Goal: Information Seeking & Learning: Learn about a topic

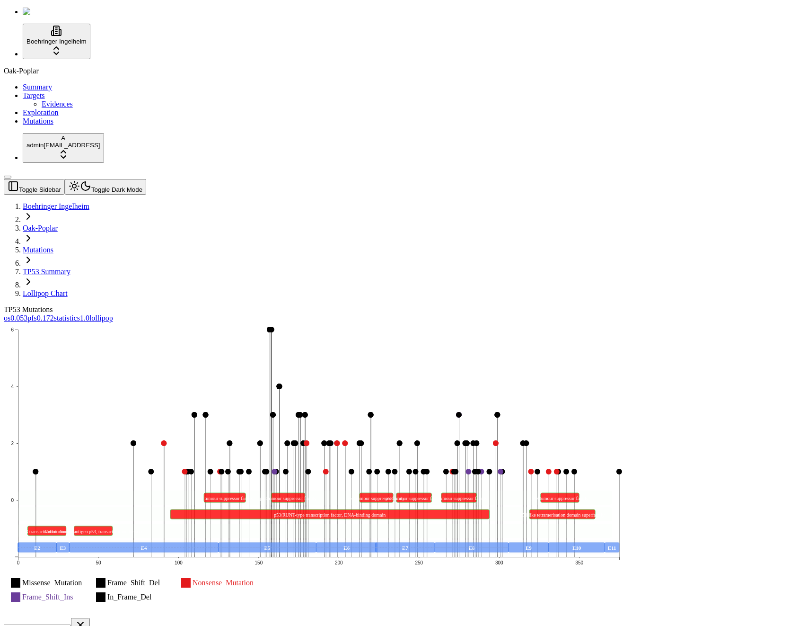
click at [510, 322] on icon "Missense_Mutation Frame_Shift_Del Nonsense_Mutation Frame_Shift_Ins In_Frame_De…" at bounding box center [319, 468] width 630 height 293
click at [337, 322] on icon "Missense_Mutation Frame_Shift_Del Nonsense_Mutation Frame_Shift_Ins In_Frame_De…" at bounding box center [319, 468] width 630 height 293
click at [378, 322] on div "Missense_Mutation Frame_Shift_Del Nonsense_Mutation Frame_Shift_Ins In_Frame_De…" at bounding box center [358, 616] width 709 height 589
click at [634, 322] on icon "Missense_Mutation Frame_Shift_Del Nonsense_Mutation Frame_Shift_Ins In_Frame_De…" at bounding box center [319, 468] width 630 height 293
click at [516, 305] on div "TP53 Mutations" at bounding box center [358, 309] width 709 height 9
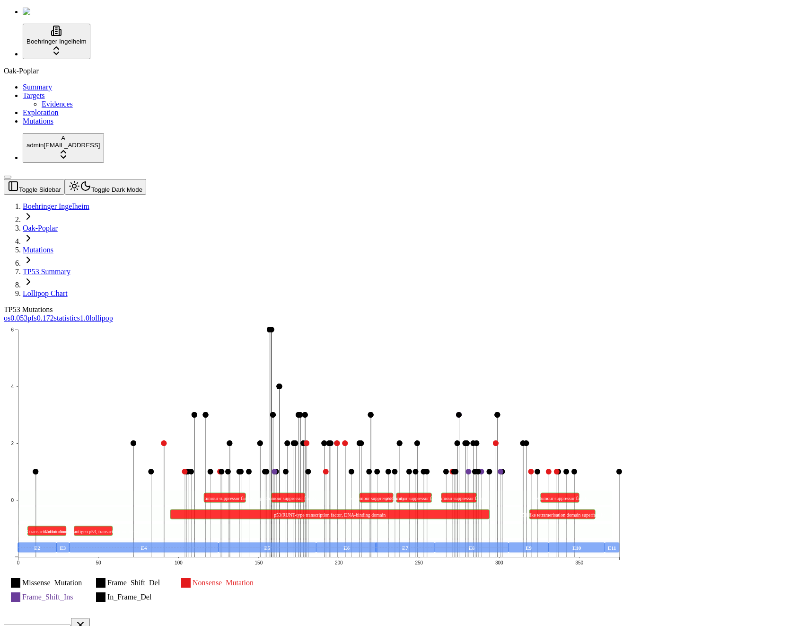
click at [417, 305] on div "TP53 Mutations" at bounding box center [358, 309] width 709 height 9
click at [403, 305] on div "TP53 Mutations" at bounding box center [358, 309] width 709 height 9
click at [390, 305] on div "TP53 Mutations" at bounding box center [358, 309] width 709 height 9
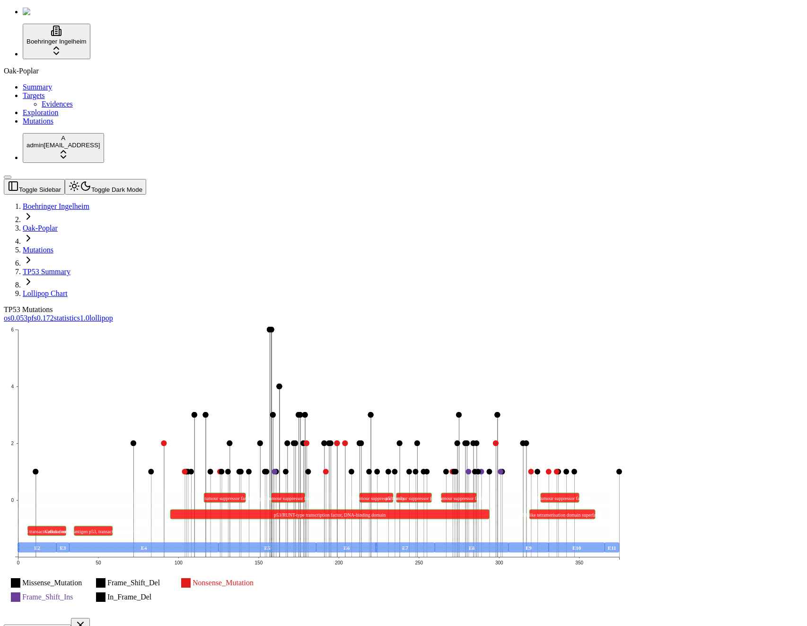
click at [268, 322] on icon "Missense_Mutation Frame_Shift_Del Nonsense_Mutation Frame_Shift_Ins In_Frame_De…" at bounding box center [319, 468] width 630 height 293
click at [74, 125] on div "Oak-Poplar Summary Targets Evidences Exploration Mutations" at bounding box center [404, 96] width 800 height 59
click at [59, 125] on div "Oak-Poplar Summary Targets Evidences Exploration Mutations" at bounding box center [404, 96] width 800 height 59
click at [76, 125] on div "Oak-Poplar Summary Targets Evidences Exploration Mutations" at bounding box center [404, 96] width 800 height 59
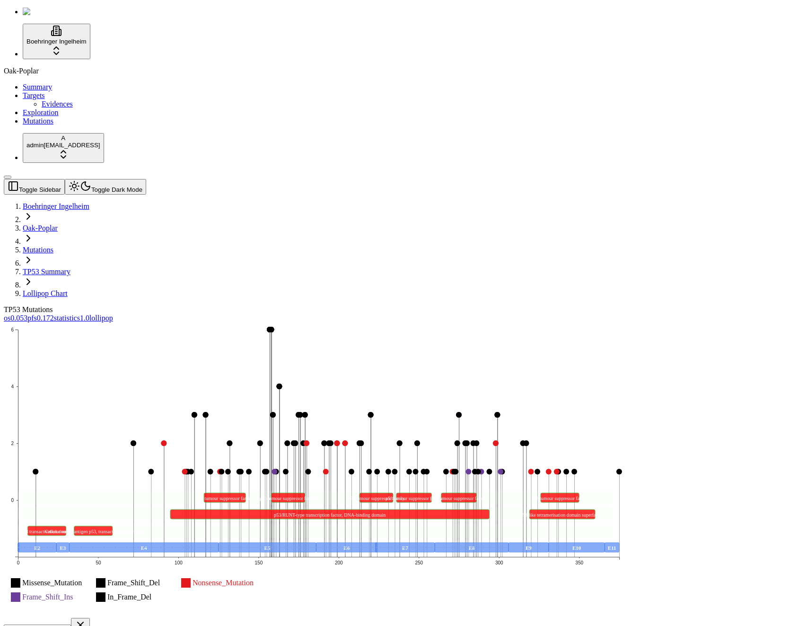
click at [388, 370] on icon "Missense_Mutation Frame_Shift_Del Nonsense_Mutation Frame_Shift_Ins In_Frame_De…" at bounding box center [319, 468] width 630 height 293
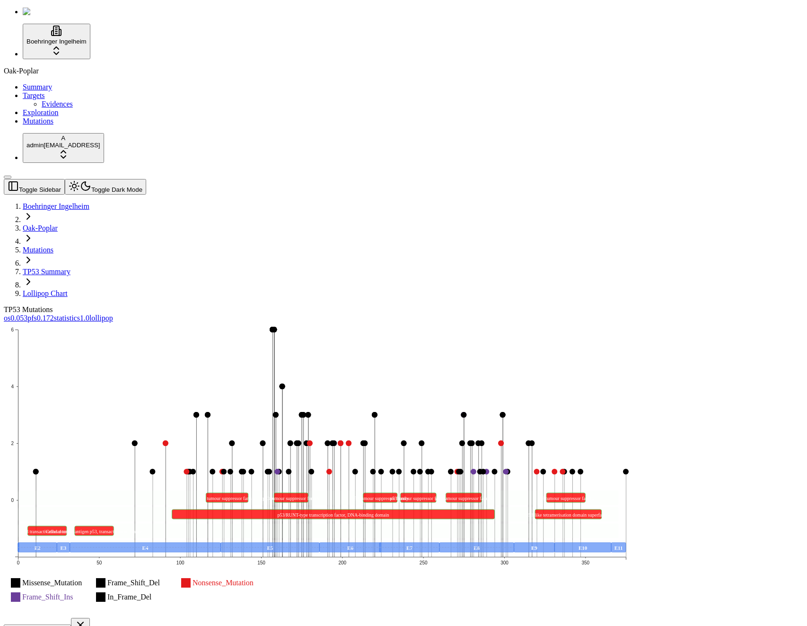
click at [27, 314] on link "os 0.053" at bounding box center [16, 318] width 24 height 8
click at [429, 322] on icon "Missense_Mutation Frame_Shift_Del Nonsense_Mutation Frame_Shift_Ins In_Frame_De…" at bounding box center [322, 468] width 637 height 293
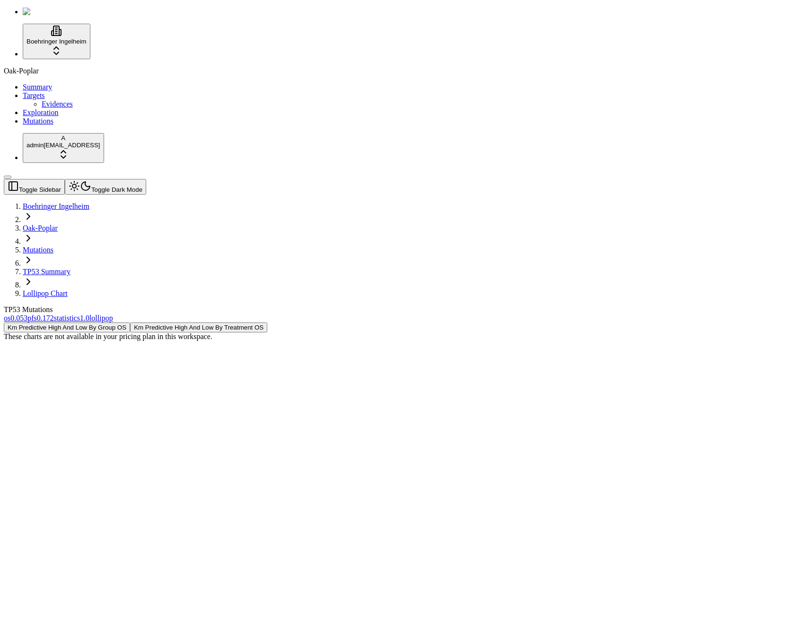
click at [267, 322] on button "Km Predictive High And Low By Treatment OS" at bounding box center [198, 327] width 137 height 10
click at [130, 322] on button "Km Predictive High And Low By Group OS" at bounding box center [67, 327] width 126 height 10
click at [267, 322] on button "Km Predictive High And Low By Treatment OS" at bounding box center [198, 327] width 137 height 10
click at [473, 332] on div "These charts are not available in your pricing plan in this workspace." at bounding box center [358, 336] width 709 height 9
click at [337, 332] on div "These charts are not available in your pricing plan in this workspace." at bounding box center [358, 336] width 709 height 9
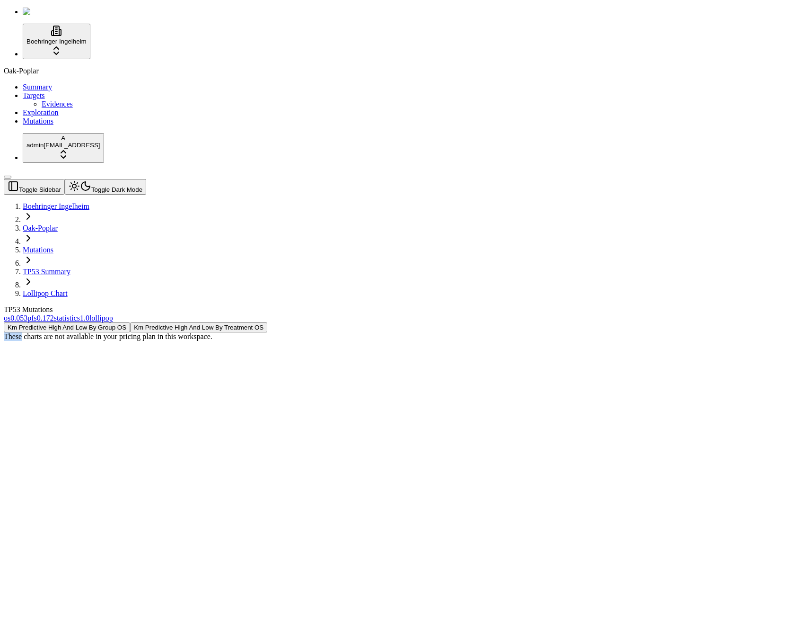
click at [337, 332] on div "These charts are not available in your pricing plan in this workspace." at bounding box center [358, 336] width 709 height 9
copy body "These charts are not available in your pricing plan in this workspace."
click at [511, 332] on div "These charts are not available in your pricing plan in this workspace." at bounding box center [358, 336] width 709 height 9
click at [267, 322] on button "Km Predictive High And Low By Treatment OS" at bounding box center [198, 327] width 137 height 10
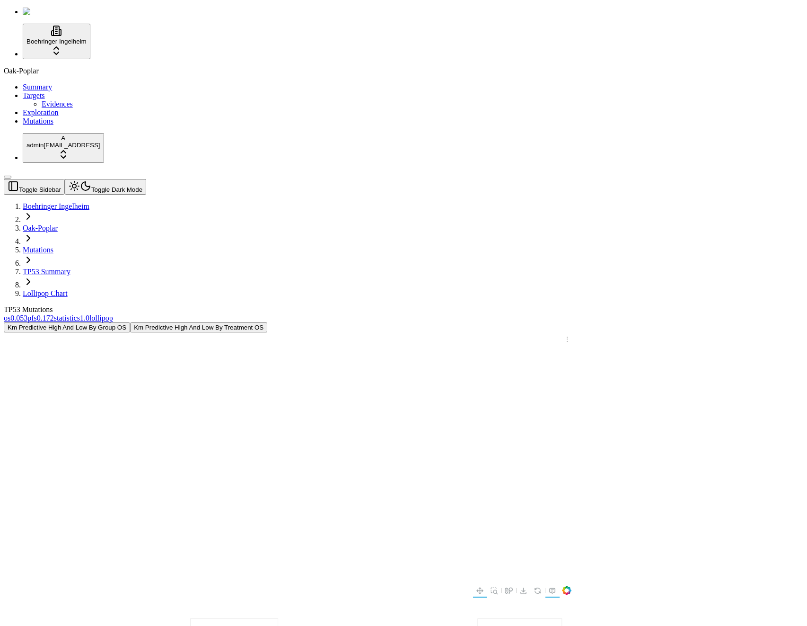
click at [130, 322] on button "Km Predictive High And Low By Group OS" at bounding box center [67, 327] width 126 height 10
click at [267, 322] on button "Km Predictive High And Low By Treatment OS" at bounding box center [198, 327] width 137 height 10
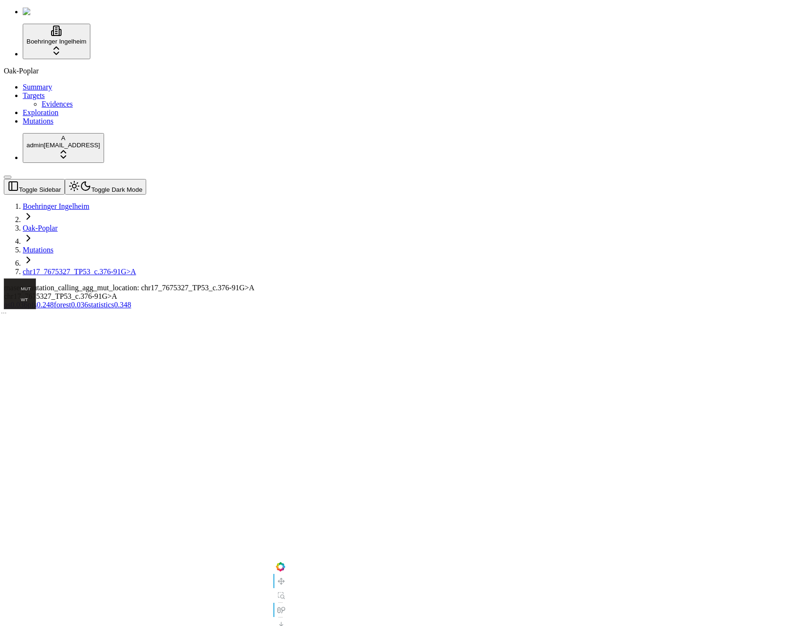
click at [88, 301] on span "0.036" at bounding box center [79, 305] width 17 height 8
click at [54, 301] on link "pfs 0.248" at bounding box center [40, 305] width 27 height 8
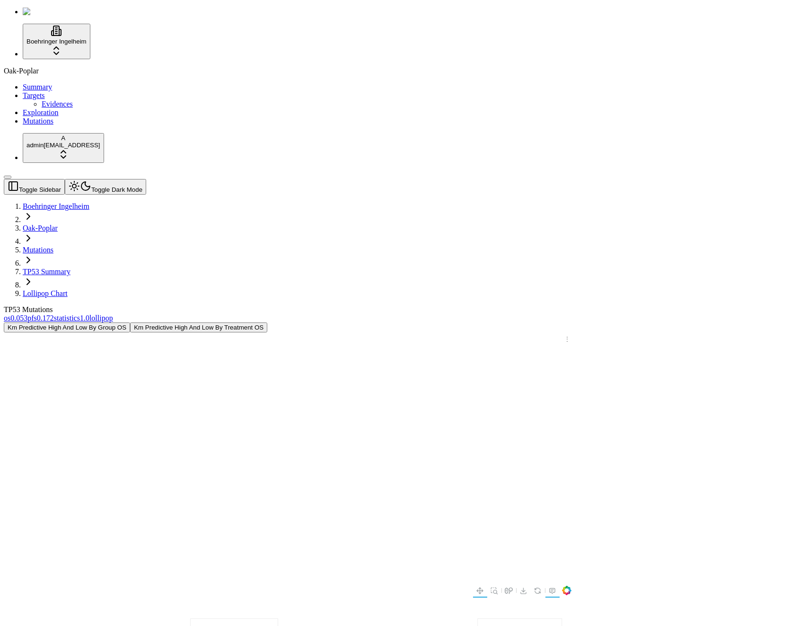
drag, startPoint x: 124, startPoint y: 18, endPoint x: 132, endPoint y: 44, distance: 27.8
click at [124, 179] on button "Toggle Dark Mode" at bounding box center [105, 187] width 81 height 16
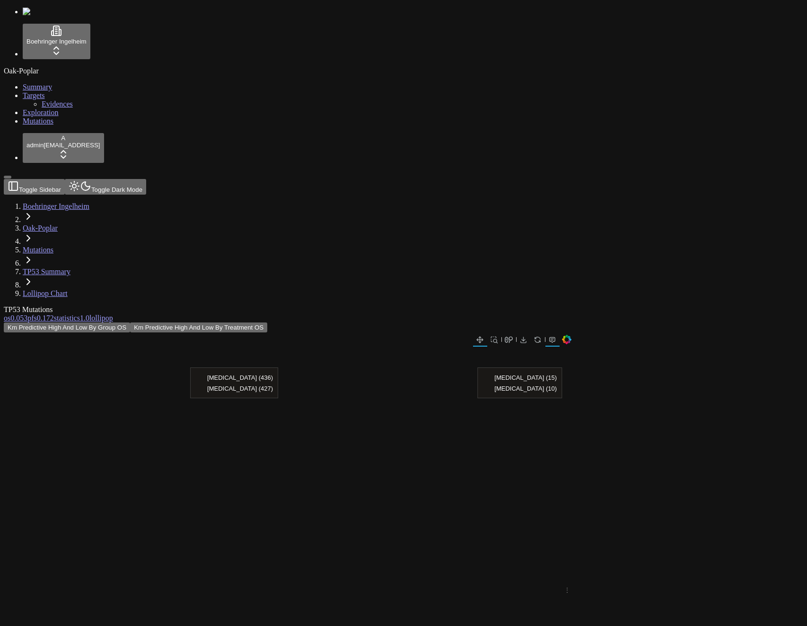
click at [135, 322] on div "Km Predictive High And Low By Group OS Km Predictive High And Low By Treatment …" at bounding box center [358, 578] width 709 height 512
click at [267, 322] on button "Km Predictive High And Low By Treatment OS" at bounding box center [198, 327] width 137 height 10
click at [130, 322] on button "Km Predictive High And Low By Group OS" at bounding box center [67, 327] width 126 height 10
click at [217, 322] on div "Km Predictive High And Low By Group OS Km Predictive High And Low By Treatment …" at bounding box center [358, 578] width 709 height 512
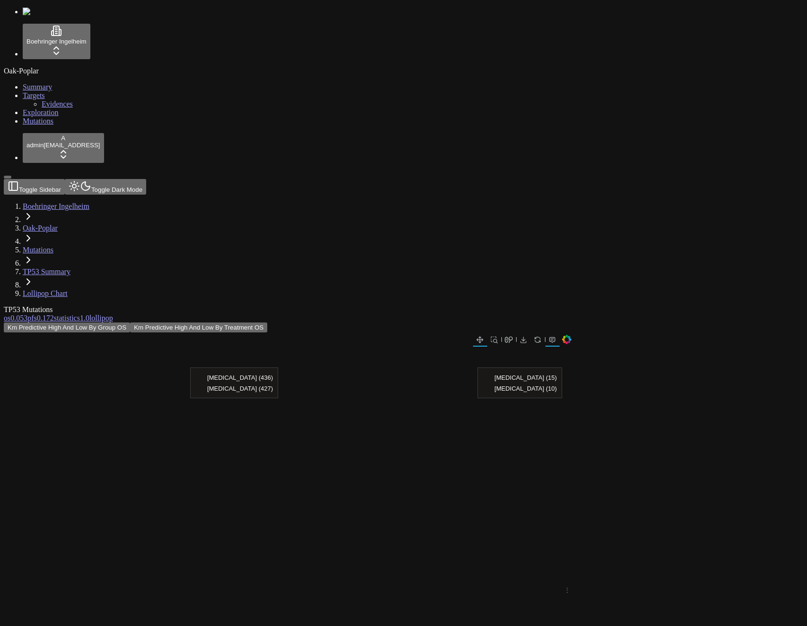
click at [208, 322] on div "Km Predictive High And Low By Group OS Km Predictive High And Low By Treatment …" at bounding box center [358, 578] width 709 height 512
click at [120, 179] on header "Toggle Sidebar Toggle Dark Mode Boehringer Ingelheim Oak-Poplar Mutations TP53 …" at bounding box center [358, 238] width 709 height 119
click at [121, 179] on button "Toggle Dark Mode" at bounding box center [105, 187] width 81 height 16
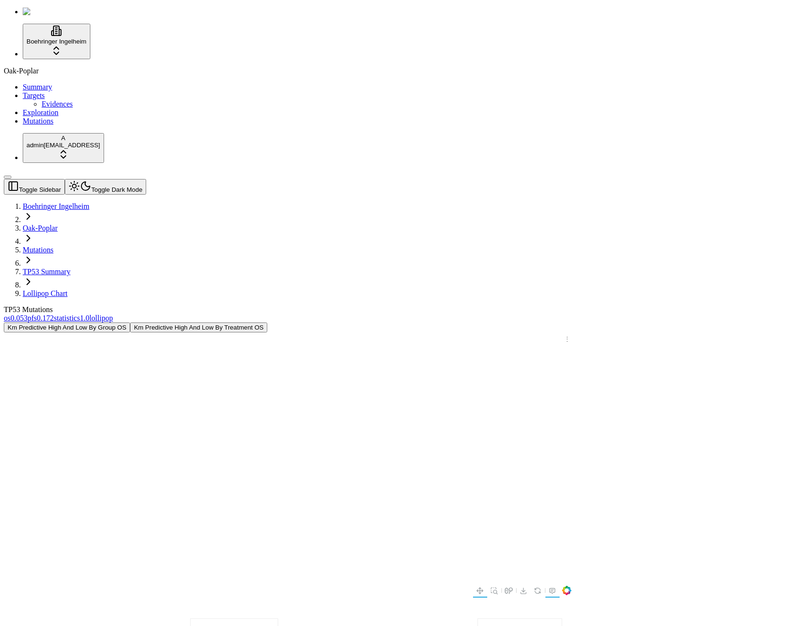
click at [148, 305] on div "TP53 Mutations" at bounding box center [358, 309] width 709 height 9
click at [96, 305] on div "TP53 Mutations os 0.053 pfs 0.172 statistics 1.0 lollipop Km Predictive High An…" at bounding box center [358, 569] width 709 height 529
click at [159, 305] on div "TP53 Mutations" at bounding box center [358, 309] width 709 height 9
click at [364, 305] on div "TP53 Mutations" at bounding box center [358, 309] width 709 height 9
click at [359, 305] on div "TP53 Mutations" at bounding box center [358, 309] width 709 height 9
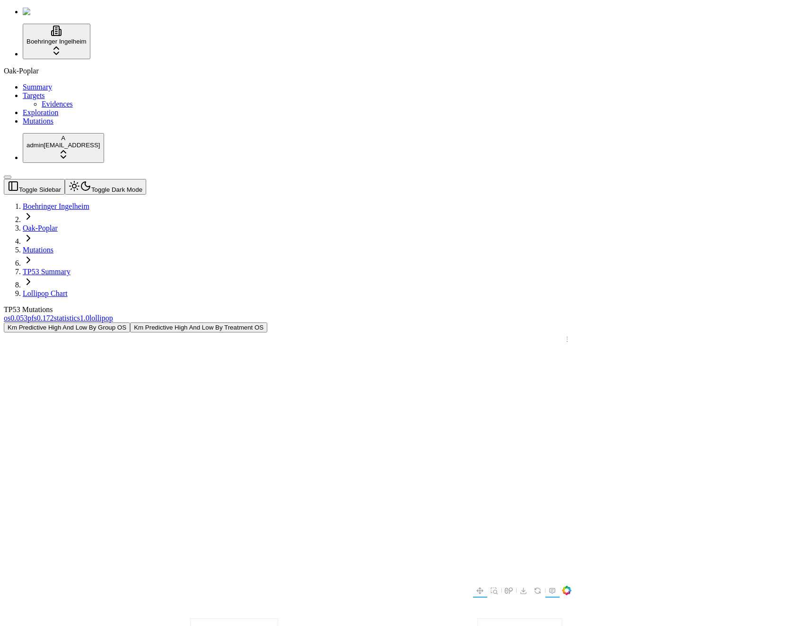
click at [359, 305] on div "TP53 Mutations" at bounding box center [358, 309] width 709 height 9
click at [267, 322] on button "Km Predictive High And Low By Treatment OS" at bounding box center [198, 327] width 137 height 10
click at [54, 314] on span "0.172" at bounding box center [45, 318] width 17 height 8
click at [274, 322] on button "Km Predictive High And Low By Group PFS" at bounding box center [209, 327] width 130 height 10
click at [377, 332] on div at bounding box center [358, 583] width 709 height 502
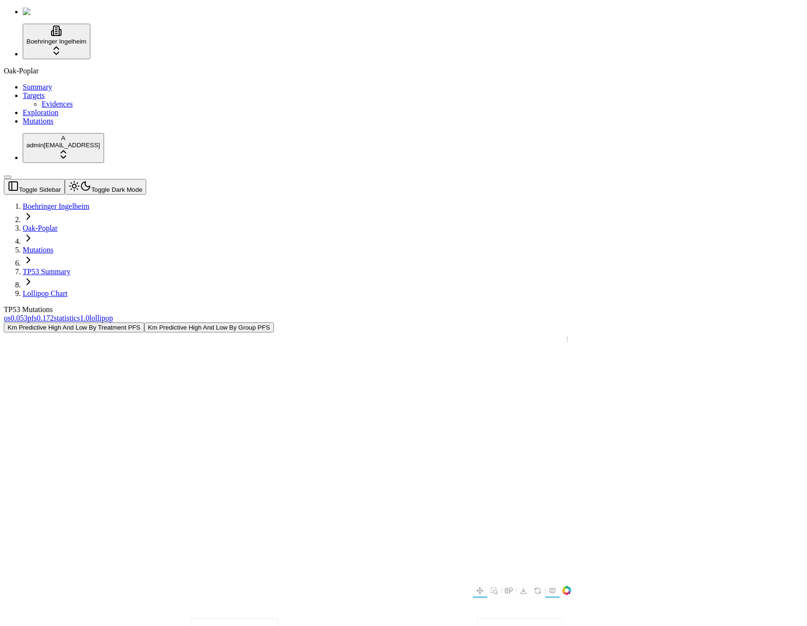
click at [144, 322] on button "Km Predictive High And Low By Treatment PFS" at bounding box center [74, 327] width 141 height 10
click at [27, 314] on span "0.053" at bounding box center [18, 318] width 17 height 8
drag, startPoint x: 546, startPoint y: 250, endPoint x: 544, endPoint y: 238, distance: 12.1
click at [521, 583] on div at bounding box center [288, 590] width 568 height 14
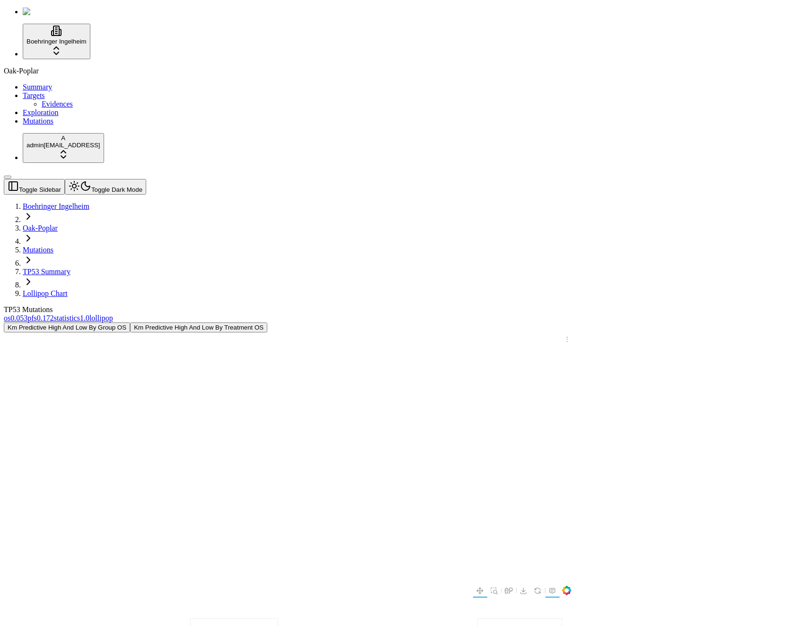
click at [267, 322] on button "Km Predictive High And Low By Treatment OS" at bounding box center [198, 327] width 137 height 10
click at [130, 322] on button "Km Predictive High And Low By Group OS" at bounding box center [67, 327] width 126 height 10
click at [414, 305] on div "TP53 Mutations" at bounding box center [358, 309] width 709 height 9
click at [355, 305] on div "TP53 Mutations" at bounding box center [358, 309] width 709 height 9
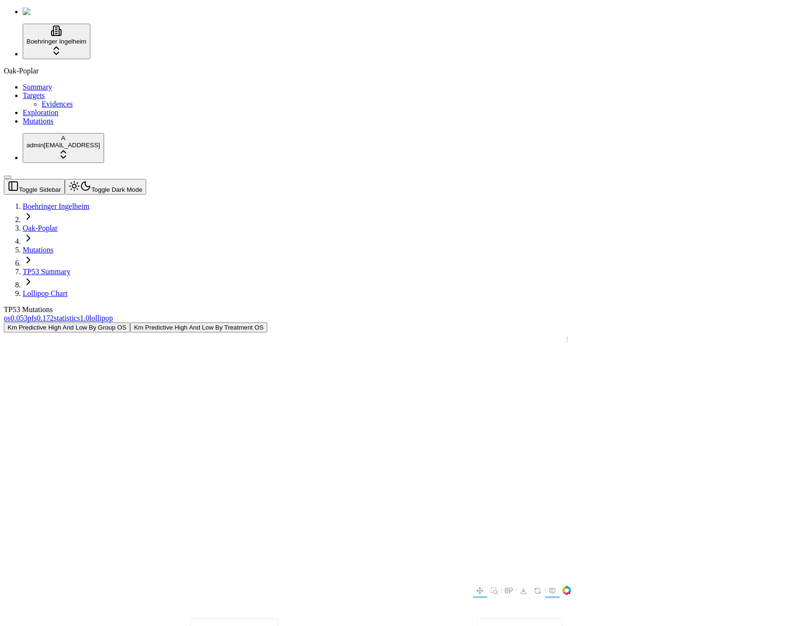
click at [355, 305] on div "TP53 Mutations" at bounding box center [358, 309] width 709 height 9
click at [320, 305] on div "TP53 Mutations" at bounding box center [358, 309] width 709 height 9
click at [53, 246] on link "Mutations" at bounding box center [38, 250] width 31 height 8
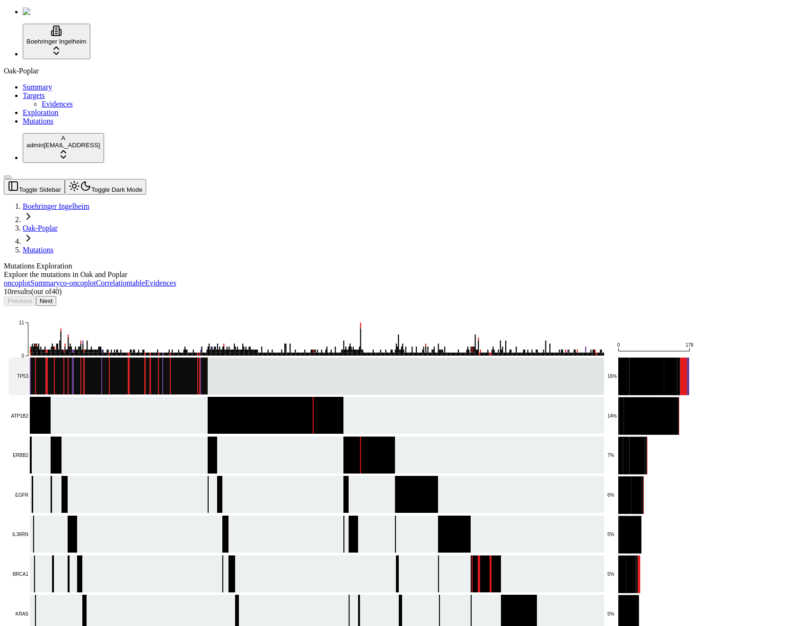
click at [244, 357] on rect at bounding box center [307, 375] width 596 height 37
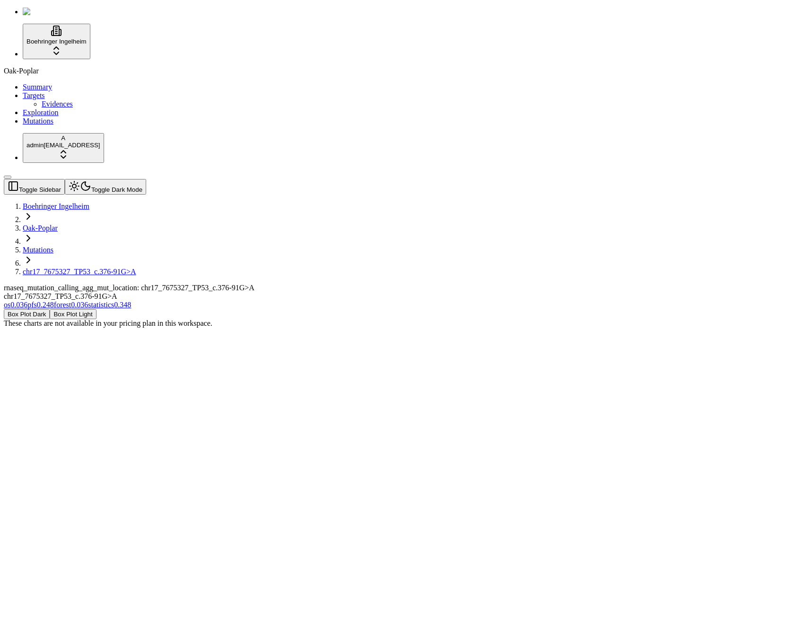
click at [583, 179] on header "Toggle Sidebar Toggle Dark Mode Boehringer Ingelheim Oak-Poplar Mutations chr17…" at bounding box center [358, 227] width 709 height 97
click at [416, 319] on div "These charts are not available in your pricing plan in this workspace." at bounding box center [358, 323] width 709 height 9
click at [88, 301] on link "forest 0.036" at bounding box center [71, 305] width 34 height 8
click at [683, 309] on div "Forest Plot High And Low Dark Forest Plot High And Low Light These charts are n…" at bounding box center [358, 318] width 709 height 18
click at [54, 301] on span "0.248" at bounding box center [45, 305] width 17 height 8
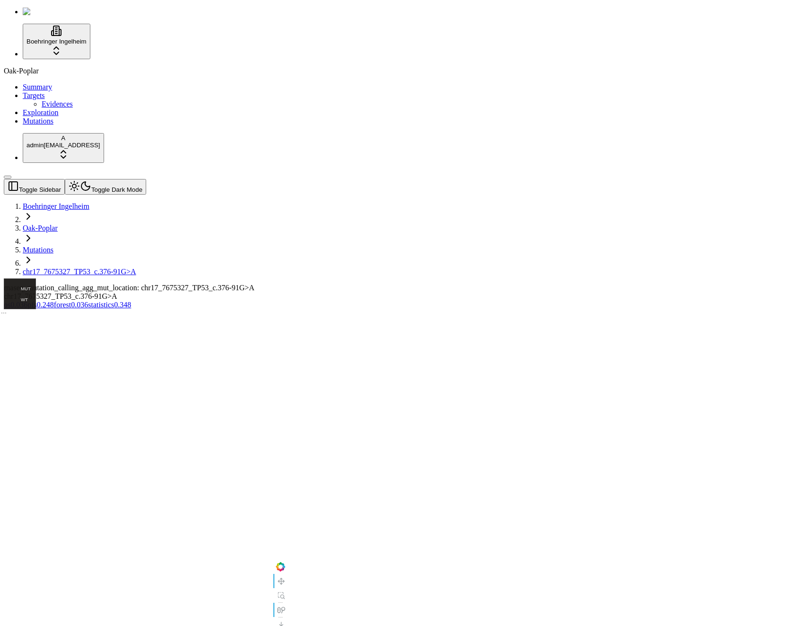
click at [460, 284] on div "rnaseq_mutation_calling_agg_mut_location: chr17_7675327_TP53_c.376-91G>A chr17_…" at bounding box center [358, 292] width 709 height 17
click at [121, 179] on button "Toggle Dark Mode" at bounding box center [105, 187] width 81 height 16
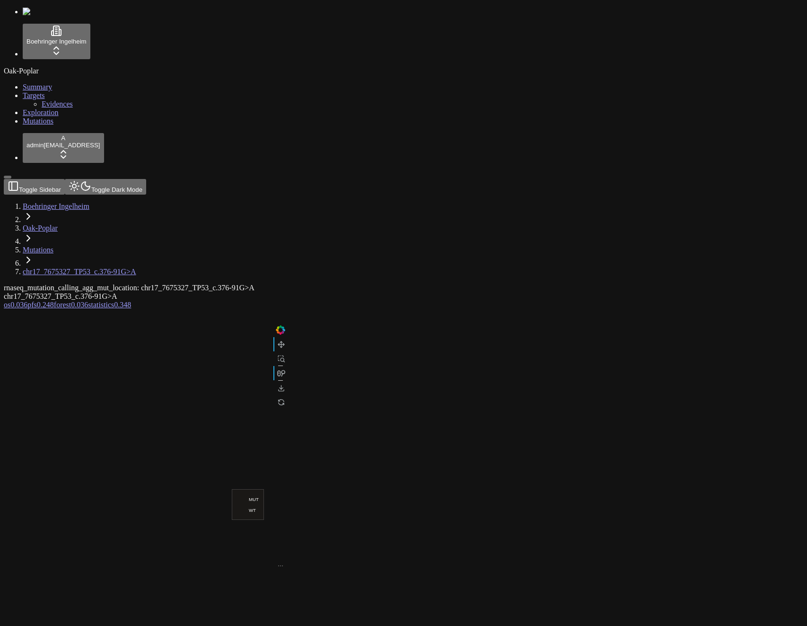
click at [88, 301] on span "0.036" at bounding box center [79, 305] width 17 height 8
click at [54, 301] on span "0.248" at bounding box center [45, 305] width 17 height 8
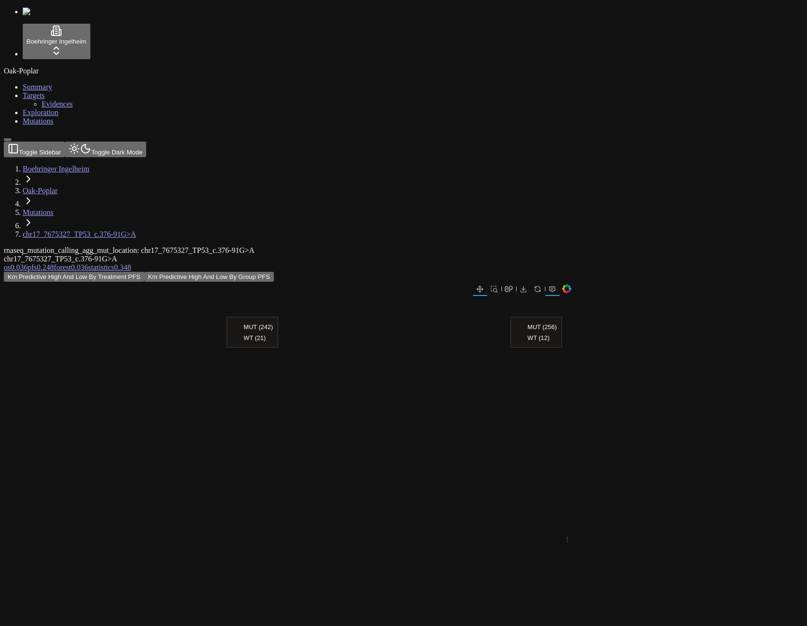
click at [27, 263] on span "0.036" at bounding box center [18, 267] width 17 height 8
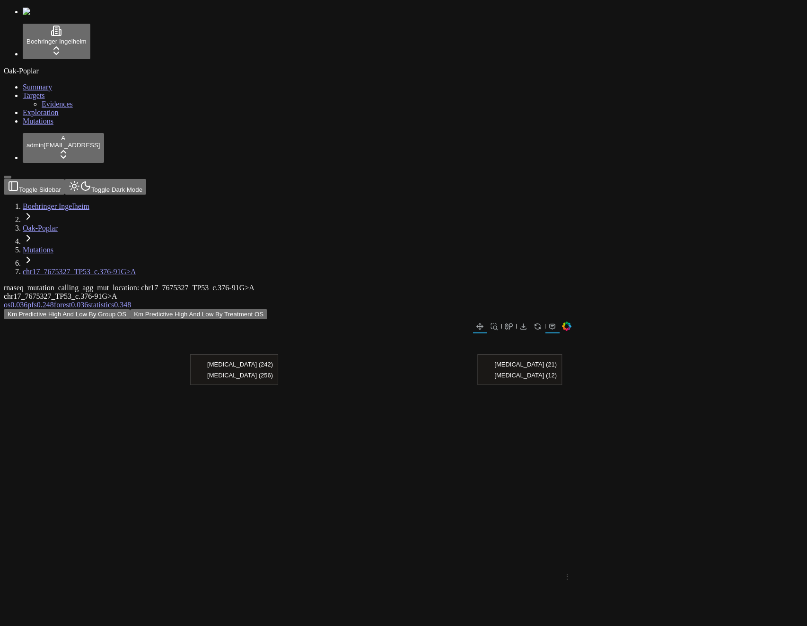
click at [430, 284] on div "rnaseq_mutation_calling_agg_mut_location: chr17_7675327_TP53_c.376-91G>A chr17_…" at bounding box center [358, 292] width 709 height 17
click at [267, 284] on div "rnaseq_mutation_calling_agg_mut_location: chr17_7675327_TP53_c.376-91G>A chr17_…" at bounding box center [358, 292] width 709 height 17
click at [42, 108] on span "Evidences" at bounding box center [57, 104] width 31 height 8
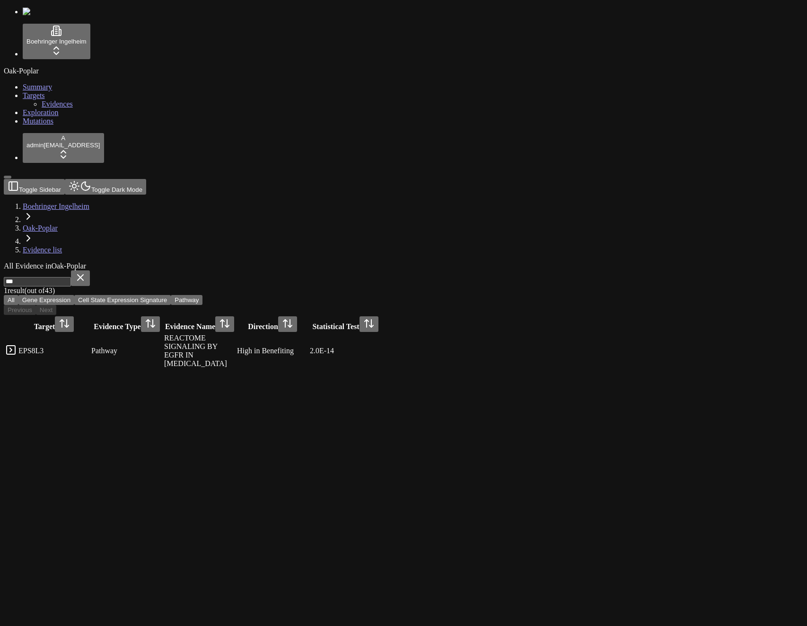
click at [17, 349] on link at bounding box center [10, 353] width 11 height 8
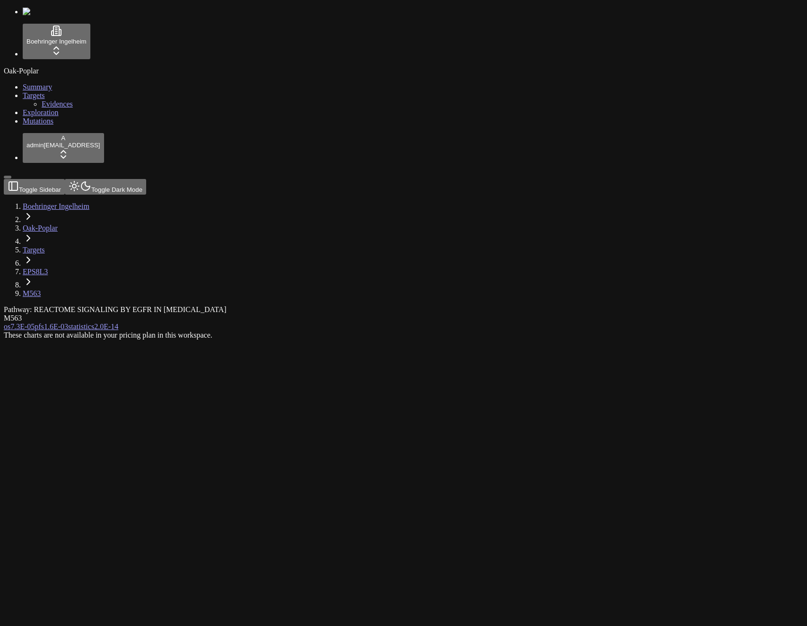
click at [130, 331] on div "These charts are not available in your pricing plan in this workspace." at bounding box center [358, 335] width 709 height 9
click at [35, 322] on span "7.3E-05" at bounding box center [22, 326] width 24 height 8
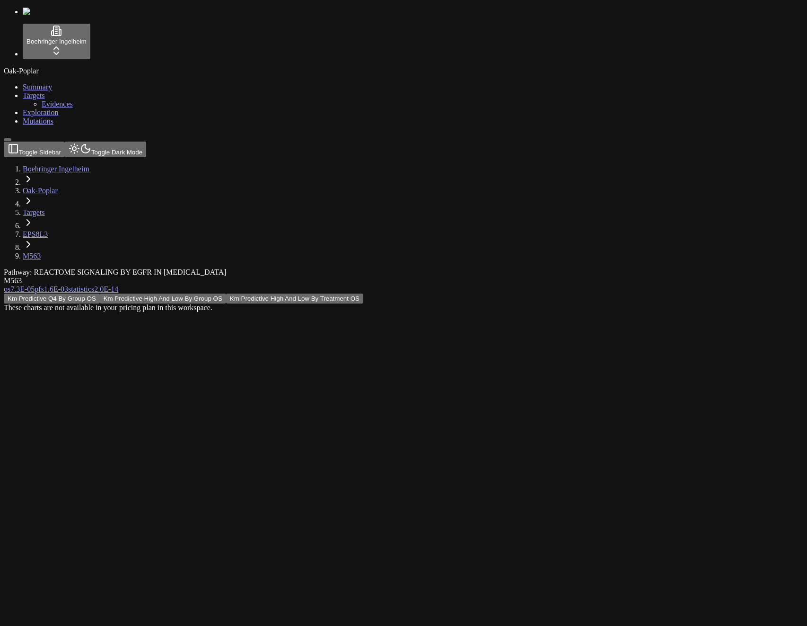
click at [100, 293] on button "Km Predictive Q4 By Group OS" at bounding box center [52, 298] width 96 height 10
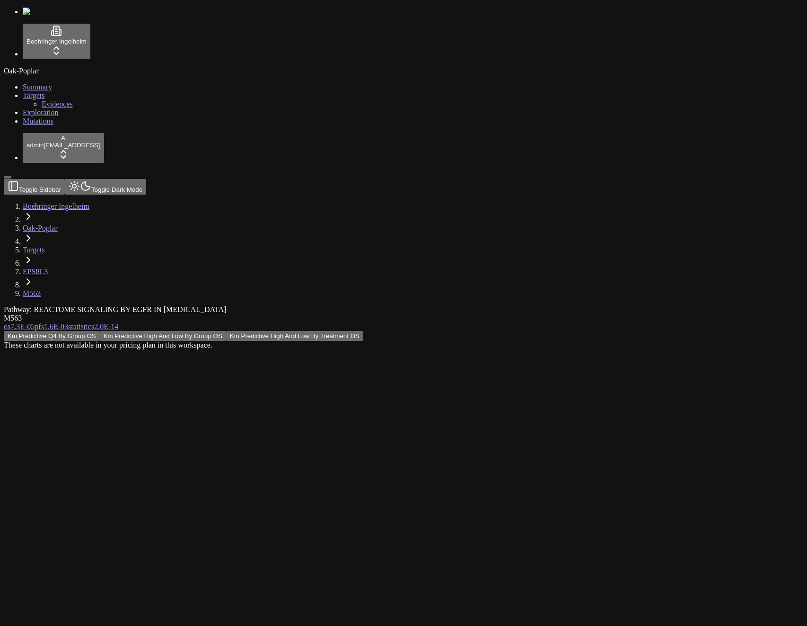
click at [413, 341] on div "These charts are not available in your pricing plan in this workspace." at bounding box center [358, 345] width 709 height 9
click at [226, 331] on button "Km Predictive High And Low By Group OS" at bounding box center [163, 336] width 126 height 10
click at [363, 331] on button "Km Predictive High And Low By Treatment OS" at bounding box center [294, 336] width 137 height 10
click at [260, 331] on div "Km Predictive Q4 By Group OS Km Predictive High And Low By Group OS Km Predicti…" at bounding box center [358, 340] width 709 height 18
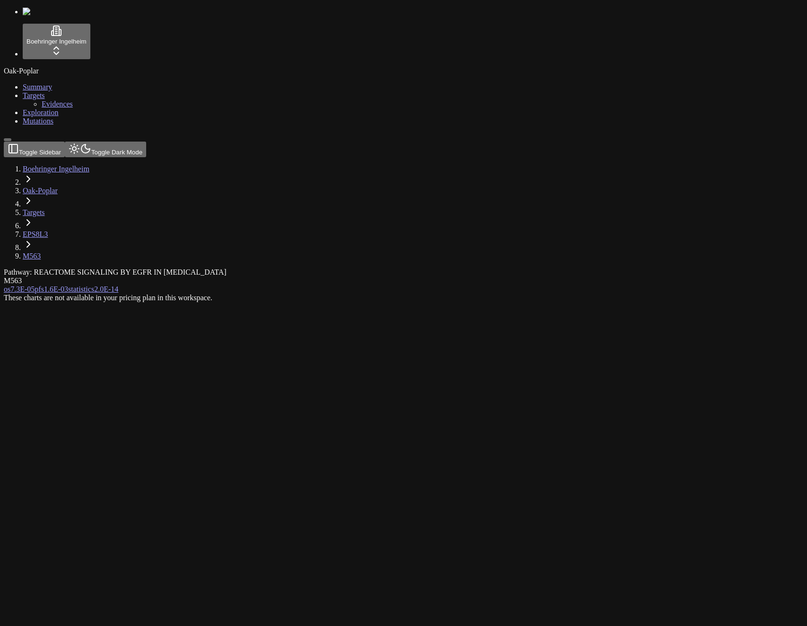
click at [73, 125] on div "Oak-Poplar Summary Targets Evidences Exploration Mutations" at bounding box center [404, 96] width 800 height 59
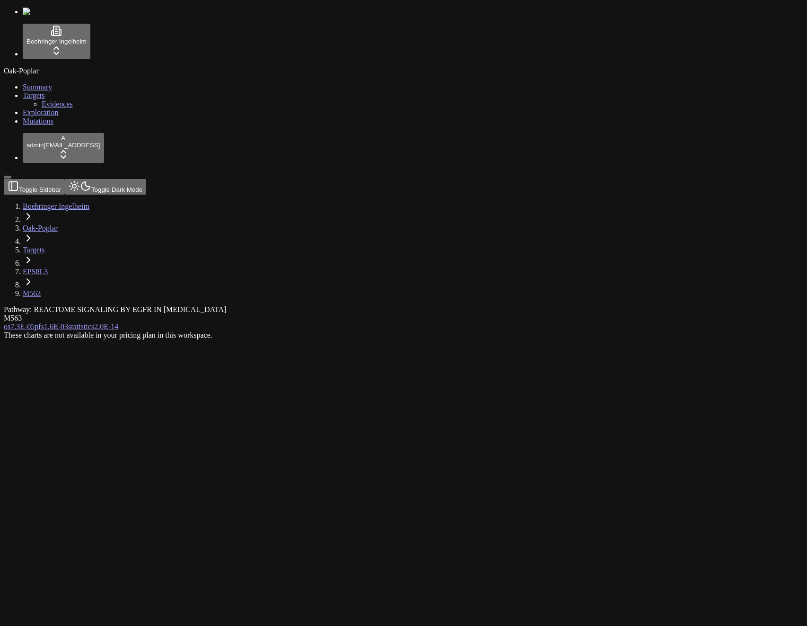
click at [344, 331] on div "These charts are not available in your pricing plan in this workspace." at bounding box center [358, 335] width 709 height 9
click at [155, 305] on div "Pathway: REACTOME SIGNALING BY EGFR IN [MEDICAL_DATA] M563" at bounding box center [358, 313] width 709 height 17
click at [439, 331] on div "These charts are not available in your pricing plan in this workspace." at bounding box center [358, 335] width 709 height 9
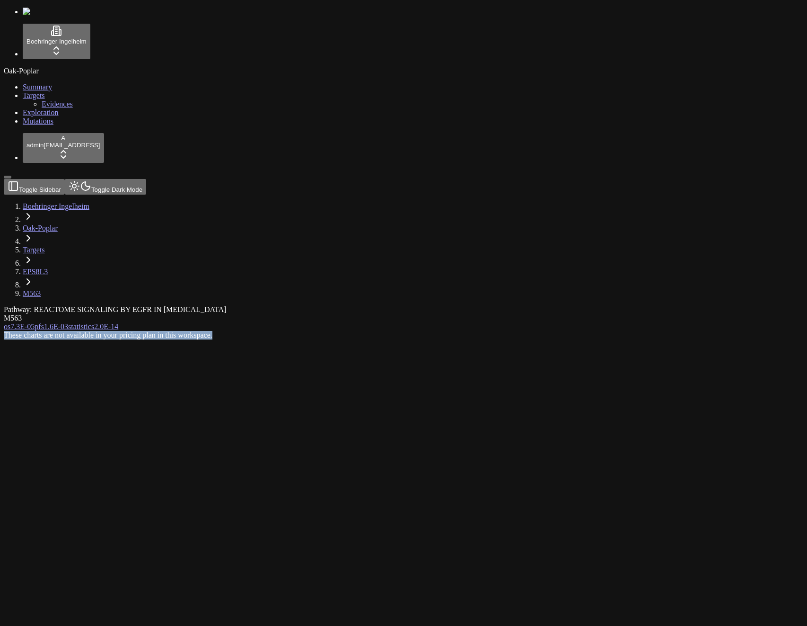
click at [385, 331] on div "These charts are not available in your pricing plan in this workspace." at bounding box center [358, 335] width 709 height 9
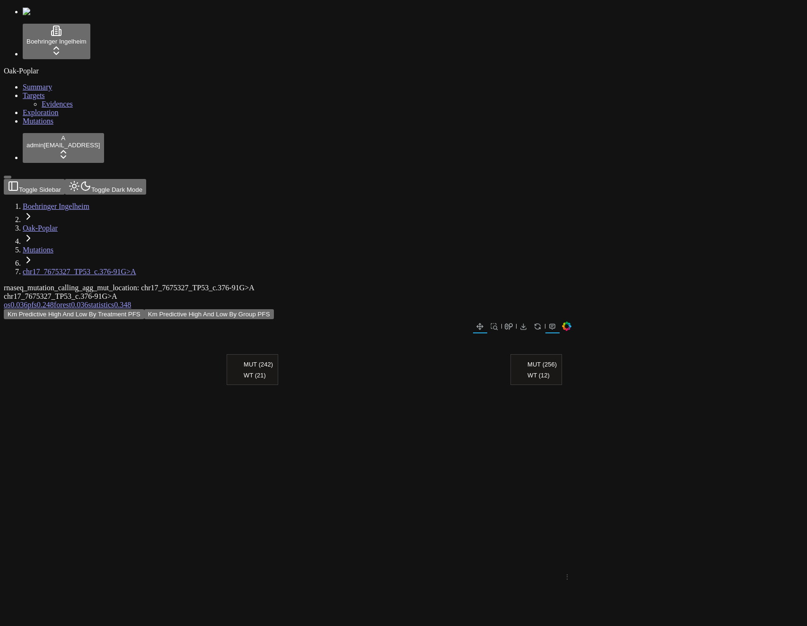
click at [123, 179] on button "Toggle Dark Mode" at bounding box center [105, 187] width 81 height 16
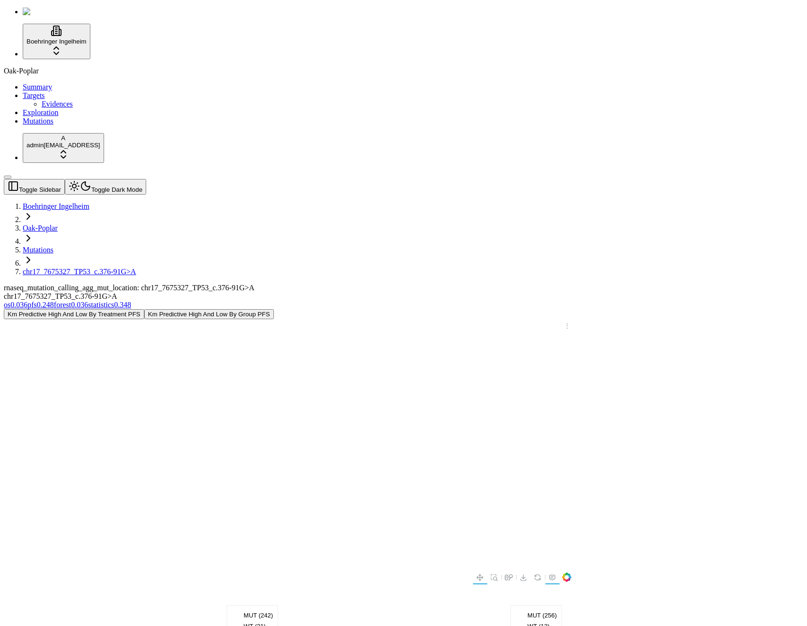
click at [267, 309] on div "Km Predictive High And Low By Treatment PFS Km Predictive High And Low By Group…" at bounding box center [358, 565] width 709 height 512
click at [88, 301] on span "0.036" at bounding box center [79, 305] width 17 height 8
click at [446, 284] on div "rnaseq_mutation_calling_agg_mut_location: chr17_7675327_TP53_c.376-91G>A chr17_…" at bounding box center [358, 500] width 709 height 433
click at [477, 527] on div at bounding box center [240, 621] width 473 height 189
click at [554, 486] on div "rnaseq_mutation_calling_agg_mut_location: chr17_7675327_TP53_c.376-91G>A chr17_…" at bounding box center [358, 500] width 709 height 433
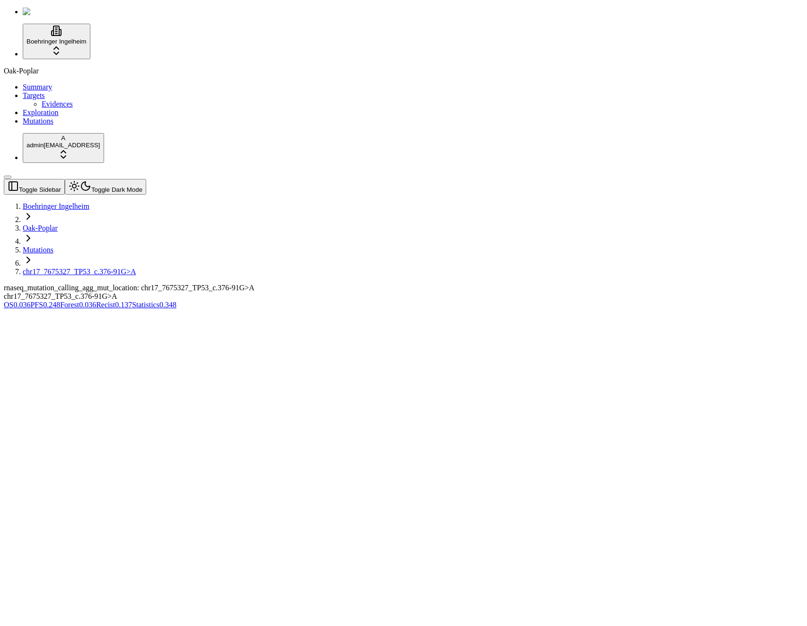
click at [132, 301] on span "0.137" at bounding box center [123, 305] width 17 height 8
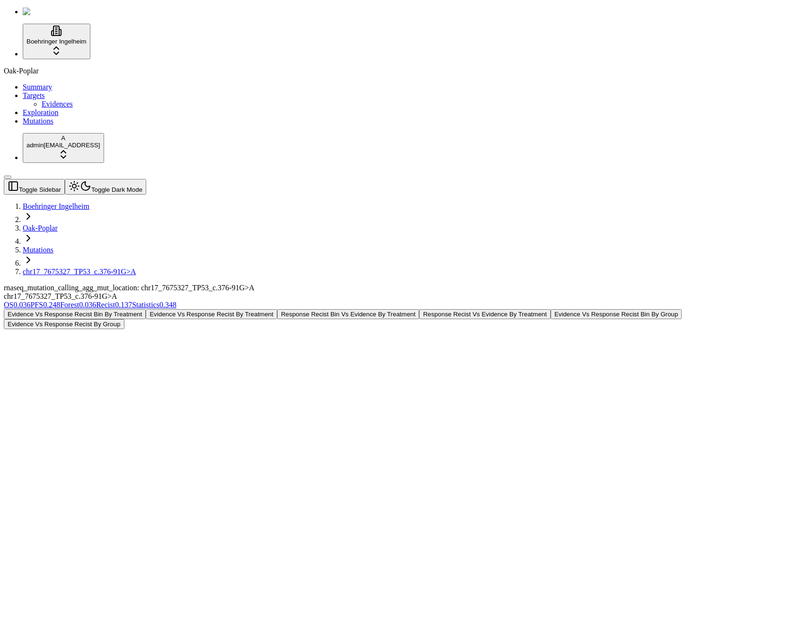
click at [355, 309] on div "Evidence Vs Response Recist Bin By Treatment Evidence Vs Response Recist By Tre…" at bounding box center [358, 319] width 709 height 20
click at [277, 309] on button "Evidence Vs Response Recist By Treatment" at bounding box center [212, 314] width 132 height 10
click at [419, 309] on button "Response Recist Bin Vs Evidence By Treatment" at bounding box center [348, 314] width 142 height 10
click at [551, 309] on button "Response Recist Vs Evidence By Treatment" at bounding box center [485, 314] width 132 height 10
click at [683, 309] on button "Evidence Vs Response Recist Bin By Group" at bounding box center [617, 314] width 132 height 10
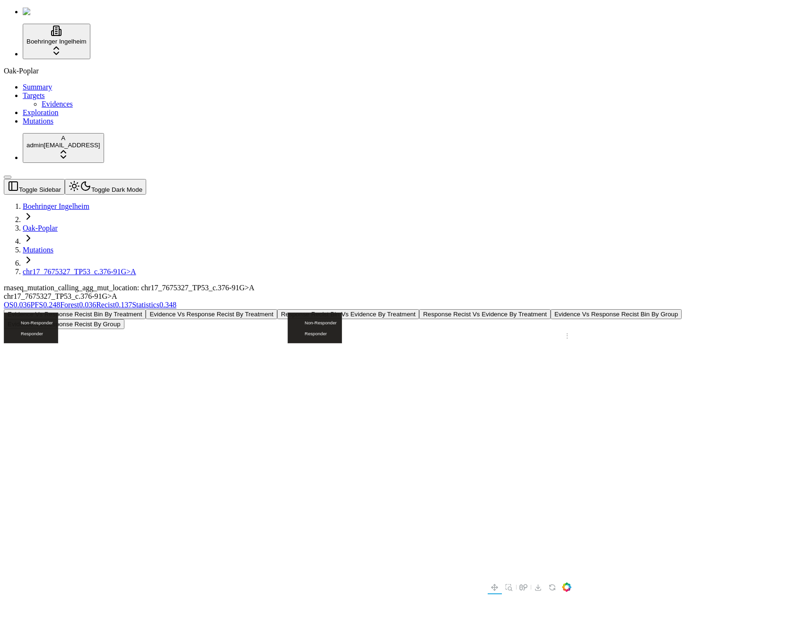
scroll to position [0, 197]
click at [124, 319] on button "Evidence Vs Response Recist By Group" at bounding box center [64, 324] width 121 height 10
click at [609, 309] on button "Evidence Vs Response Recist Bin By Group" at bounding box center [617, 314] width 132 height 10
click at [452, 309] on button "Response Recist Vs Evidence By Treatment" at bounding box center [485, 314] width 132 height 10
click at [307, 309] on button "Response Recist Bin Vs Evidence By Treatment" at bounding box center [348, 314] width 142 height 10
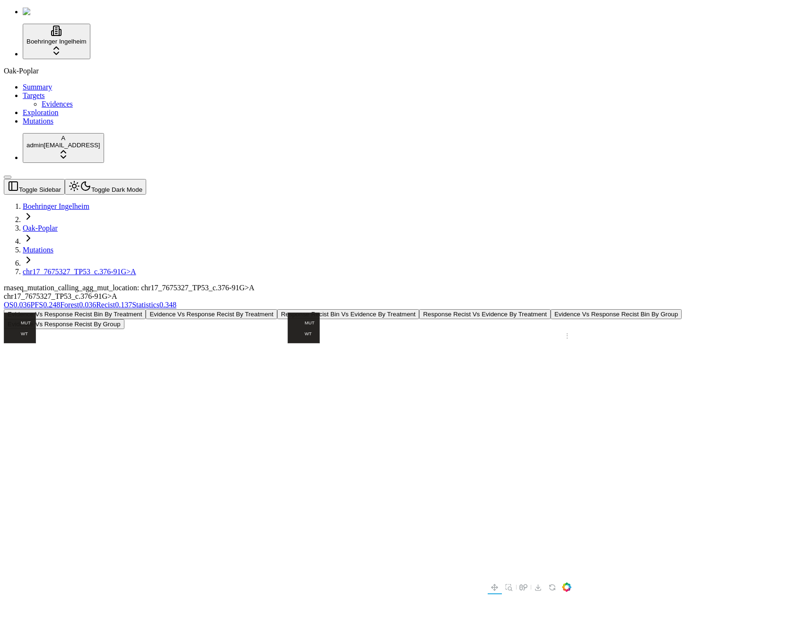
click at [172, 309] on button "Evidence Vs Response Recist By Treatment" at bounding box center [212, 314] width 132 height 10
drag, startPoint x: 181, startPoint y: 116, endPoint x: 204, endPoint y: 144, distance: 35.9
click at [197, 309] on div "Evidence Vs Response Recist Bin By Treatment Evidence Vs Response Recist By Tre…" at bounding box center [358, 570] width 709 height 522
click at [146, 309] on button "Evidence Vs Response Recist Bin By Treatment" at bounding box center [75, 314] width 142 height 10
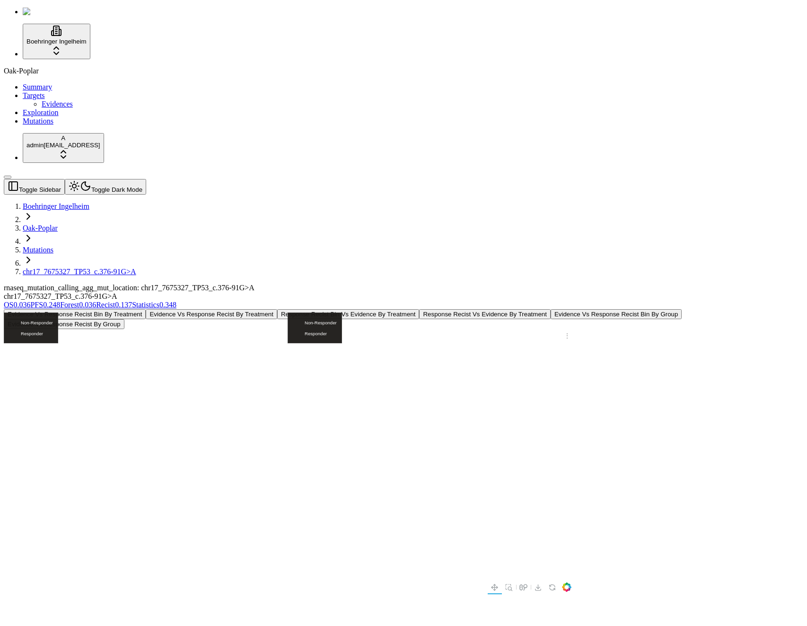
click at [361, 284] on div "rnaseq_mutation_calling_agg_mut_location: chr17_7675327_TP53_c.376-91G>A chr17_…" at bounding box center [358, 557] width 709 height 547
click at [129, 309] on div "Evidence Vs Response Recist Bin By Treatment Evidence Vs Response Recist By Tre…" at bounding box center [358, 570] width 709 height 522
click at [348, 284] on div "rnaseq_mutation_calling_agg_mut_location: chr17_7675327_TP53_c.376-91G>A chr17_…" at bounding box center [358, 292] width 709 height 17
click at [120, 179] on button "Toggle Dark Mode" at bounding box center [105, 187] width 81 height 16
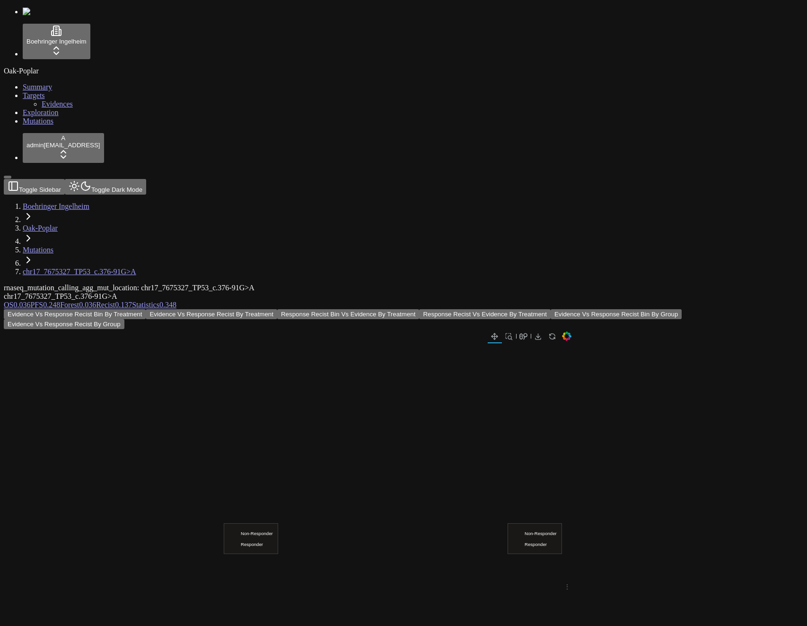
click at [120, 179] on button "Toggle Dark Mode" at bounding box center [105, 187] width 81 height 16
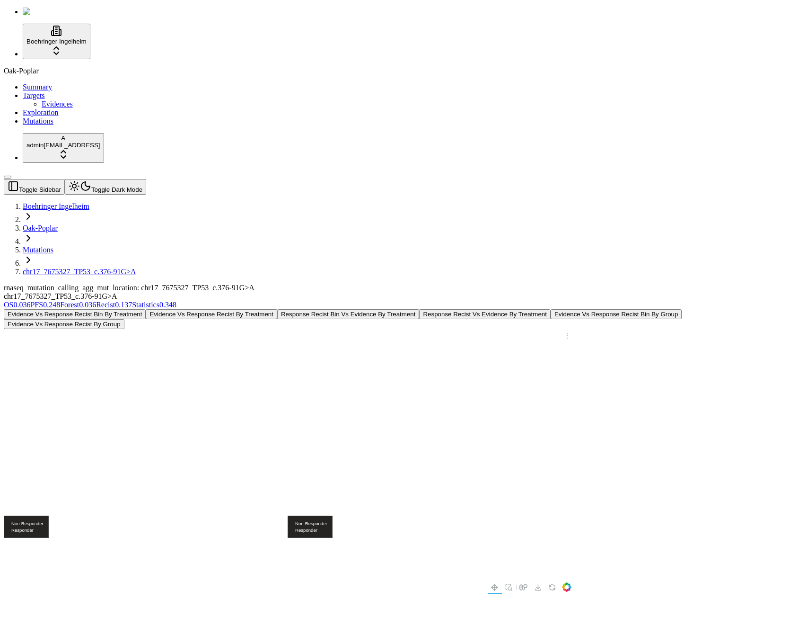
click at [473, 329] on div at bounding box center [358, 580] width 709 height 502
click at [394, 284] on div "rnaseq_mutation_calling_agg_mut_location: chr17_7675327_TP53_c.376-91G>A chr17_…" at bounding box center [358, 292] width 709 height 17
click at [40, 125] on div "Oak-Poplar Summary Targets Evidences Exploration Mutations" at bounding box center [404, 96] width 800 height 59
click at [314, 284] on div "rnaseq_mutation_calling_agg_mut_location: chr17_7675327_TP53_c.376-91G>A chr17_…" at bounding box center [358, 297] width 709 height 26
click at [309, 292] on div "chr17_7675327_TP53_c.376-91G>A" at bounding box center [358, 296] width 709 height 9
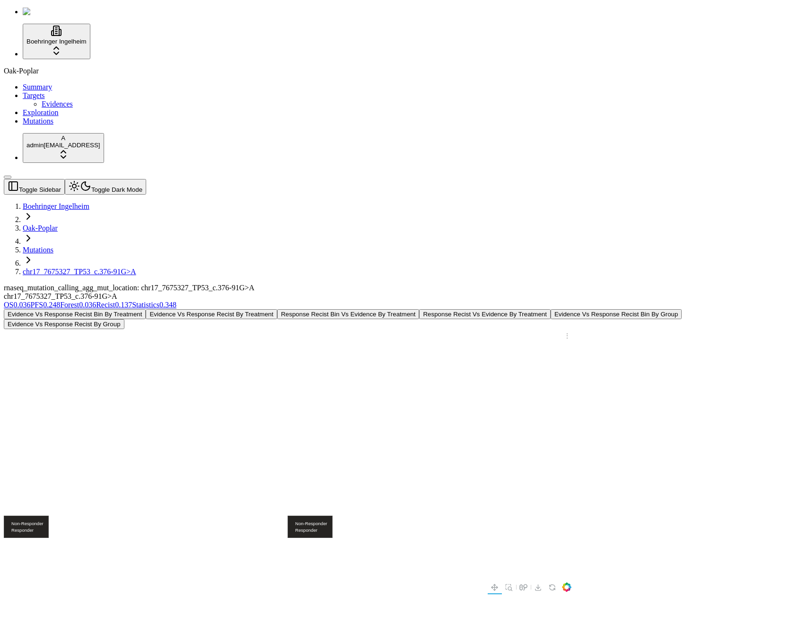
click at [309, 292] on div "chr17_7675327_TP53_c.376-91G>A" at bounding box center [358, 296] width 709 height 9
click at [650, 313] on div "Evidence Vs Response Recist Bin By Treatment Evidence Vs Response Recist By Tre…" at bounding box center [358, 570] width 709 height 522
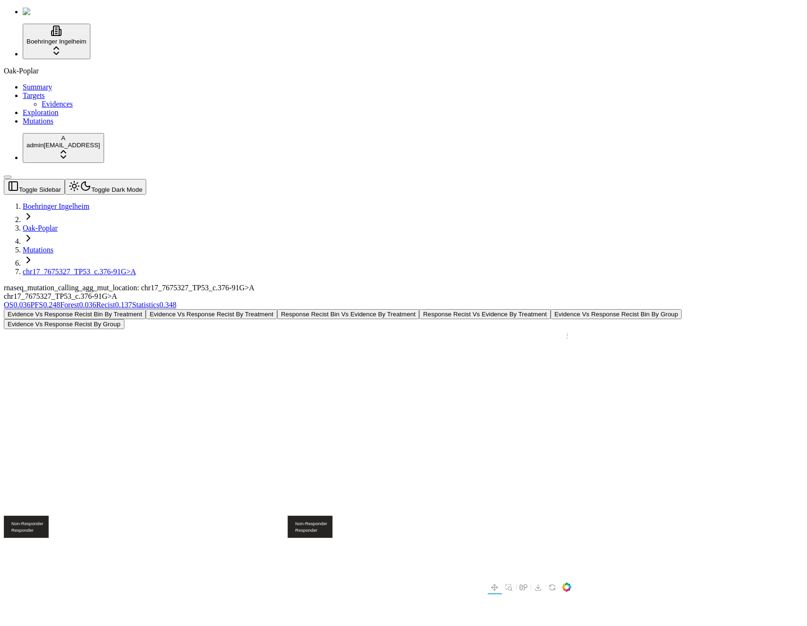
scroll to position [0, 0]
click at [220, 284] on div "rnaseq_mutation_calling_agg_mut_location: chr17_7675327_TP53_c.376-91G>A chr17_…" at bounding box center [358, 292] width 709 height 17
click at [223, 284] on div "rnaseq_mutation_calling_agg_mut_location: chr17_7675327_TP53_c.376-91G>A" at bounding box center [358, 288] width 709 height 9
click at [425, 580] on div at bounding box center [288, 587] width 568 height 14
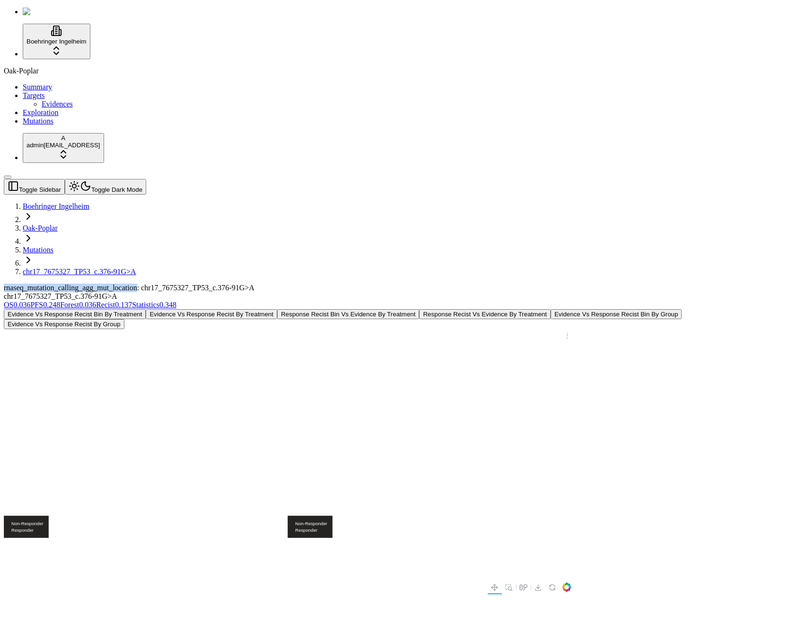
click at [277, 309] on button "Evidence Vs Response Recist By Treatment" at bounding box center [212, 314] width 132 height 10
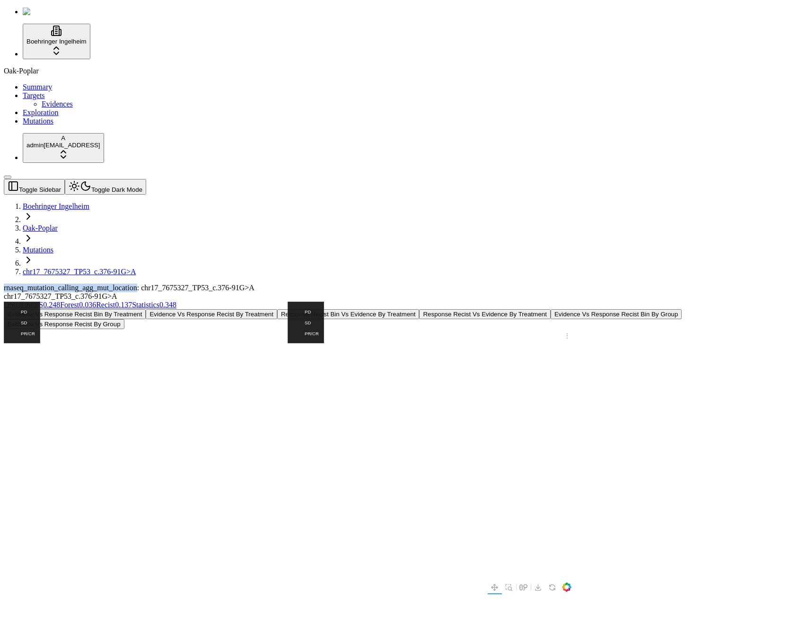
click at [419, 309] on button "Response Recist Bin Vs Evidence By Treatment" at bounding box center [348, 314] width 142 height 10
click at [551, 309] on button "Response Recist Vs Evidence By Treatment" at bounding box center [485, 314] width 132 height 10
click at [683, 309] on button "Evidence Vs Response Recist Bin By Group" at bounding box center [617, 314] width 132 height 10
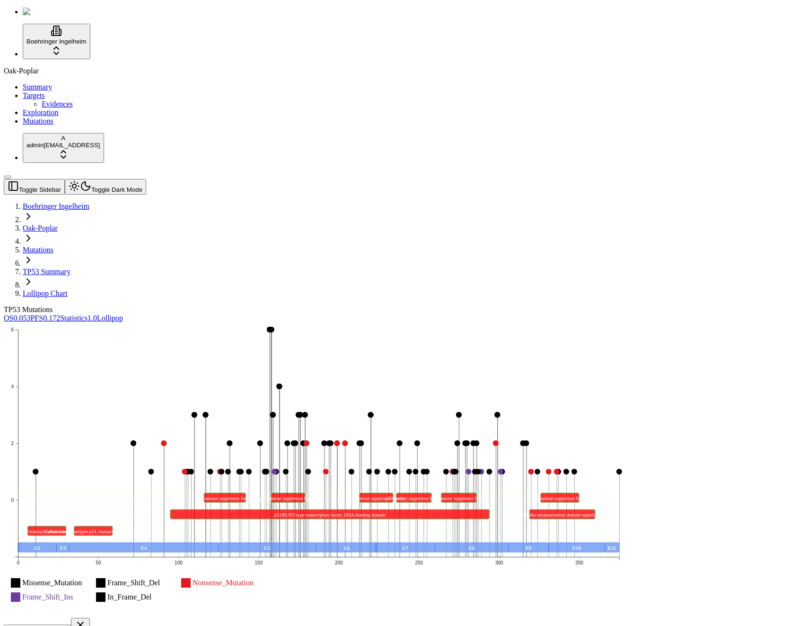
click at [524, 305] on div "TP53 Mutations" at bounding box center [358, 309] width 709 height 9
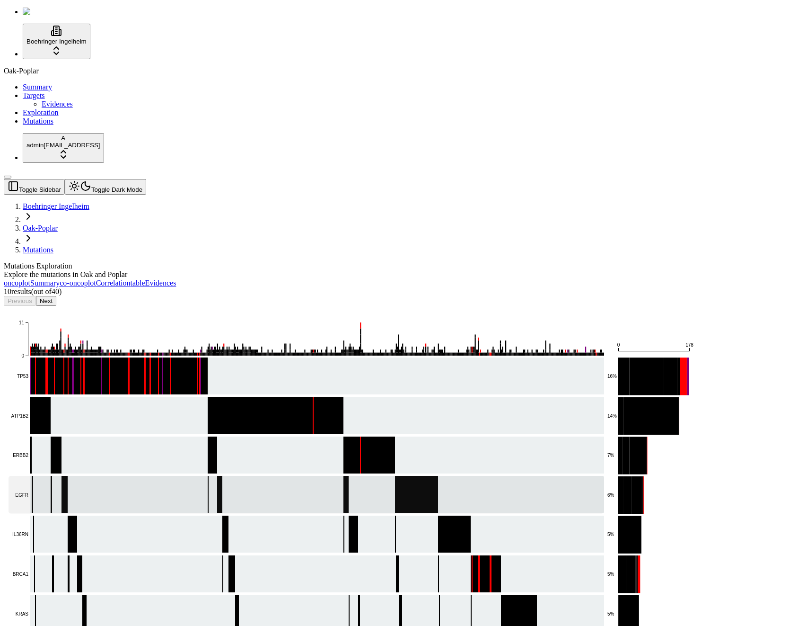
click at [234, 476] on rect at bounding box center [307, 494] width 596 height 37
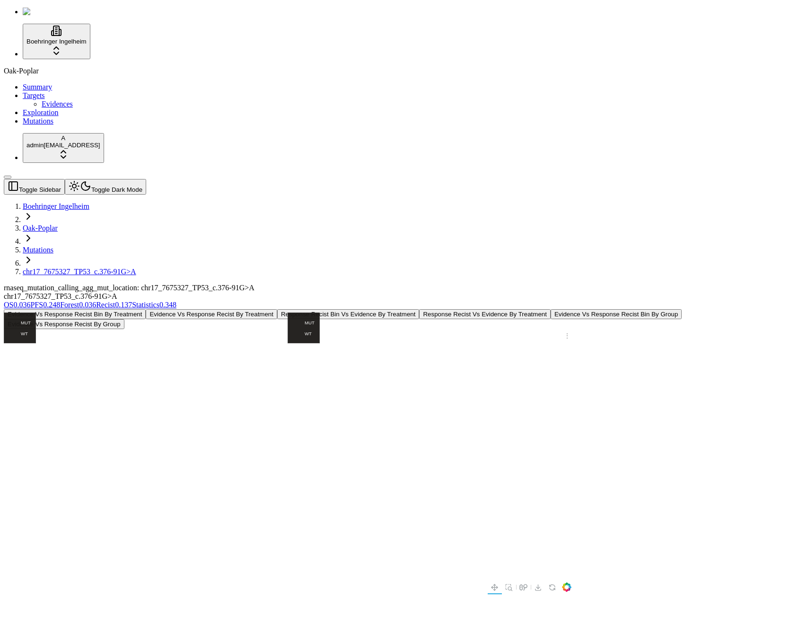
scroll to position [0, 125]
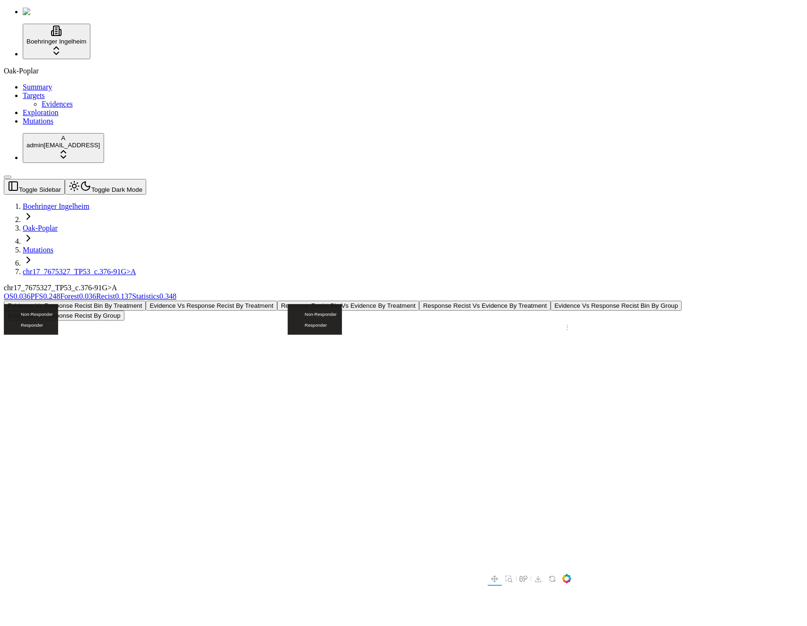
click at [271, 284] on div "chr17_7675327_TP53_c.376-91G>A" at bounding box center [358, 288] width 709 height 9
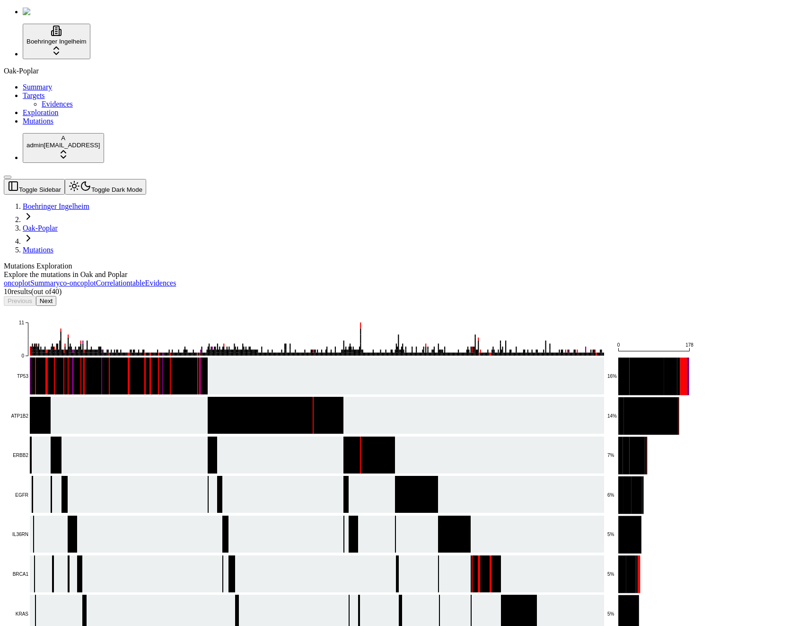
click at [56, 296] on button "Next" at bounding box center [46, 301] width 20 height 10
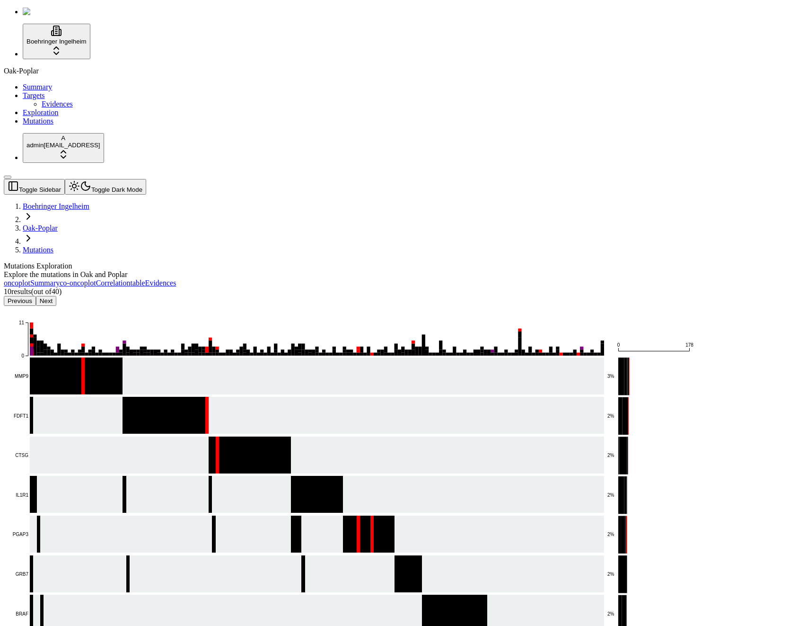
click at [56, 296] on button "Next" at bounding box center [46, 301] width 20 height 10
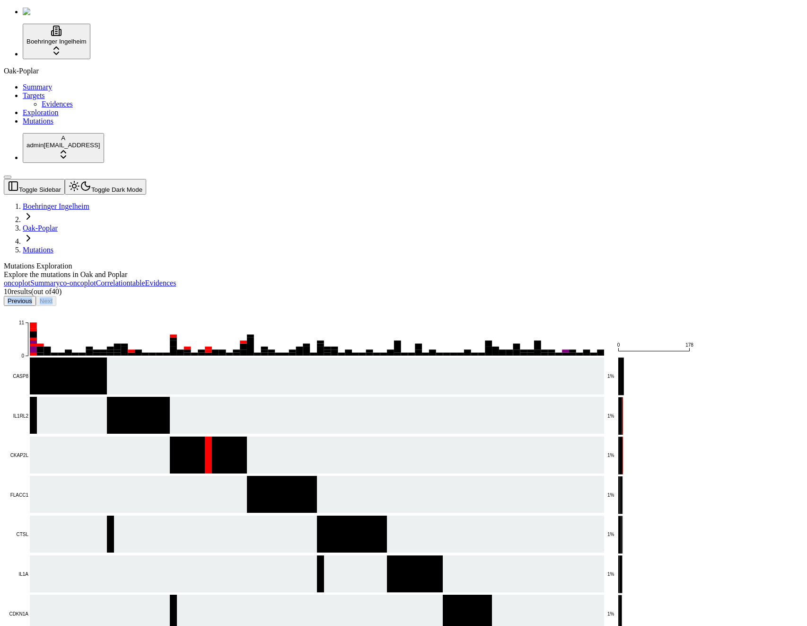
click at [234, 296] on div "Previous Next" at bounding box center [358, 301] width 709 height 10
click at [341, 262] on div "Mutations Exploration Explore the mutations in Oak and Poplar oncoplot Summary …" at bounding box center [358, 537] width 709 height 551
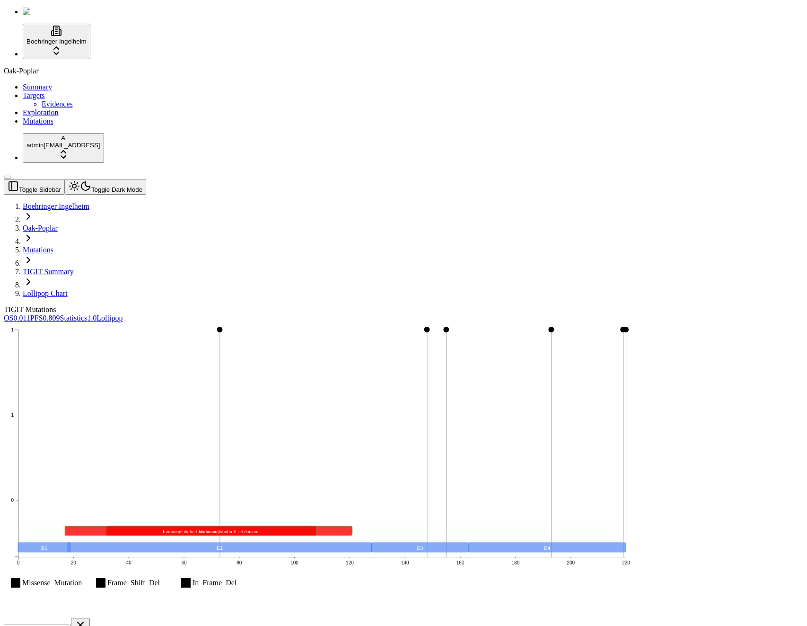
click at [119, 179] on button "Toggle Dark Mode" at bounding box center [105, 187] width 81 height 16
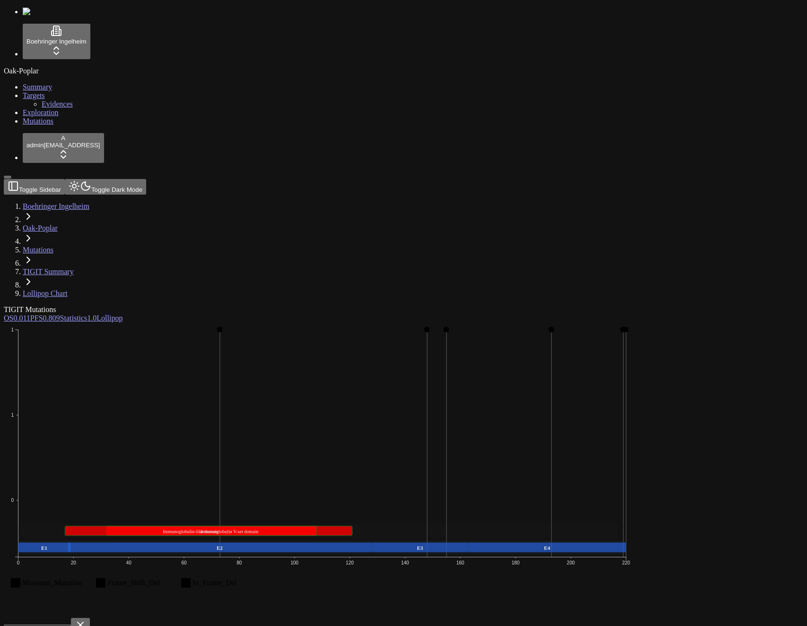
click at [13, 314] on span "OS" at bounding box center [8, 318] width 9 height 8
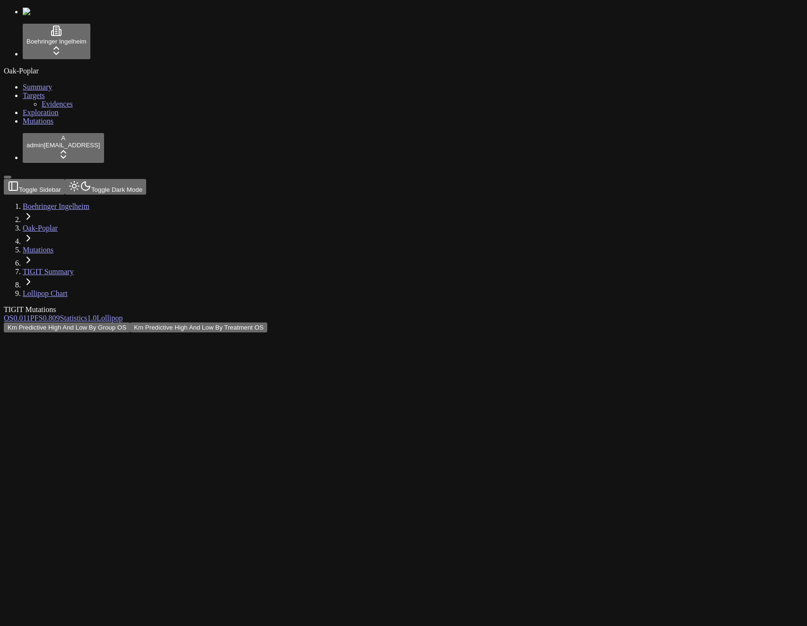
click at [543, 322] on div "Km Predictive High And Low By Group OS Km Predictive High And Low By Treatment …" at bounding box center [358, 327] width 709 height 10
click at [256, 305] on div "TIGIT Mutations OS 0.011 PFS 0.809 Statistics 1.0 Lollipop Km Predictive High A…" at bounding box center [358, 569] width 709 height 529
click at [545, 322] on div "Km Predictive High And Low By Group OS Km Predictive High And Low By Treatment …" at bounding box center [358, 327] width 709 height 10
click at [456, 305] on div "TIGIT Mutations" at bounding box center [358, 309] width 709 height 9
click at [457, 305] on div "TIGIT Mutations" at bounding box center [358, 309] width 709 height 9
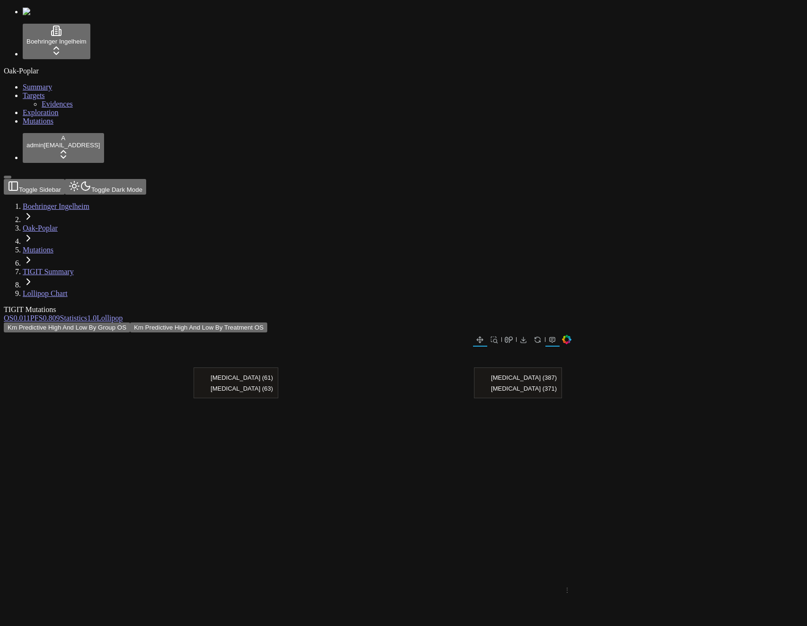
click at [375, 305] on div "TIGIT Mutations" at bounding box center [358, 309] width 709 height 9
click at [378, 305] on div "TIGIT Mutations" at bounding box center [358, 309] width 709 height 9
click at [122, 179] on button "Toggle Dark Mode" at bounding box center [105, 187] width 81 height 16
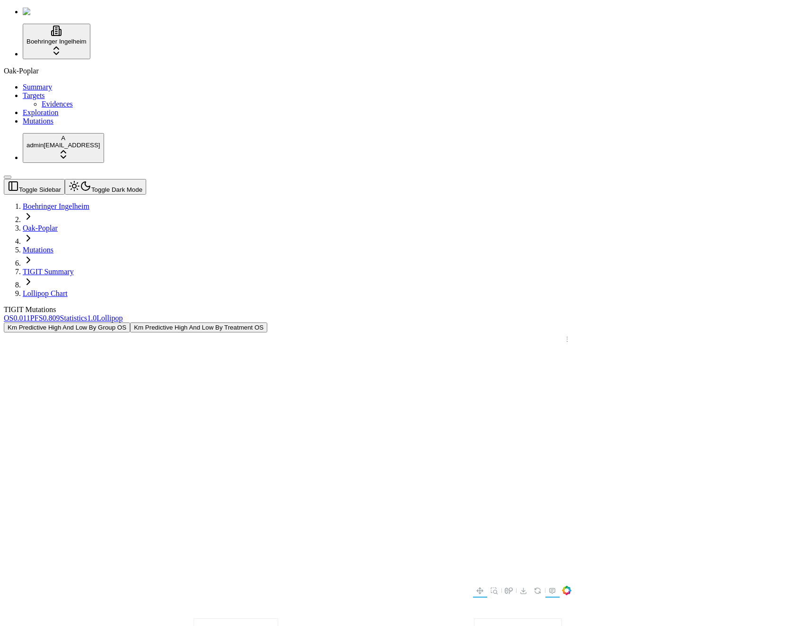
click at [145, 305] on div "TIGIT Mutations" at bounding box center [358, 309] width 709 height 9
click at [457, 305] on div "TIGIT Mutations" at bounding box center [358, 309] width 709 height 9
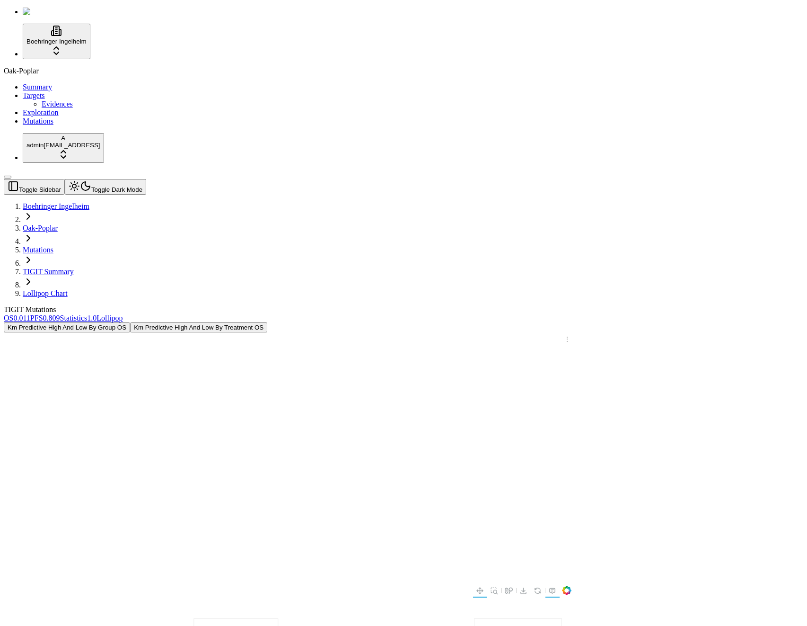
click at [386, 305] on div "TIGIT Mutations" at bounding box center [358, 309] width 709 height 9
click at [355, 305] on div "TIGIT Mutations" at bounding box center [358, 309] width 709 height 9
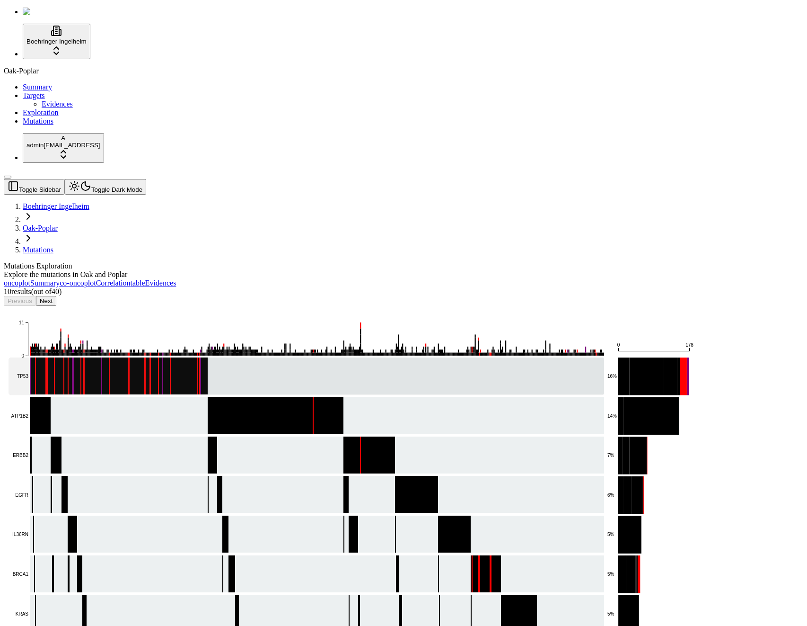
click at [330, 357] on rect at bounding box center [307, 375] width 596 height 37
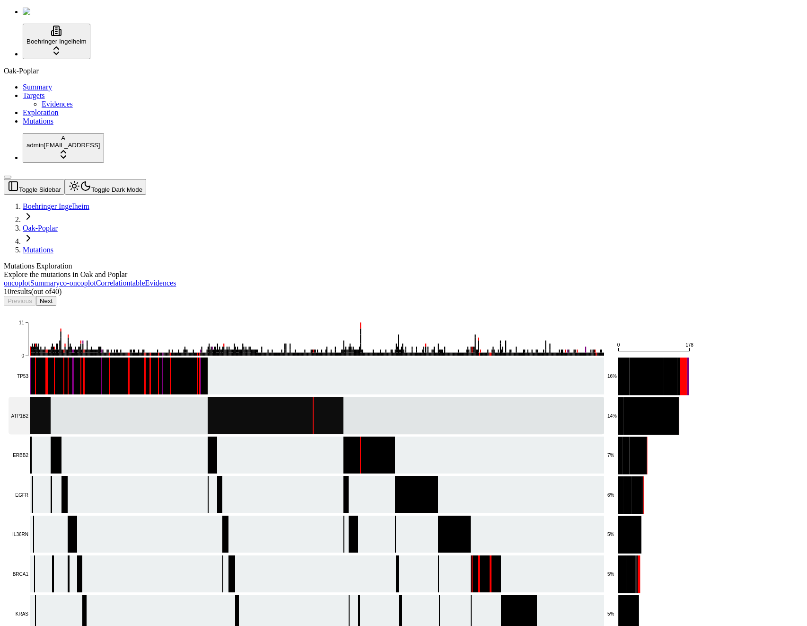
click at [328, 397] on rect at bounding box center [307, 415] width 596 height 37
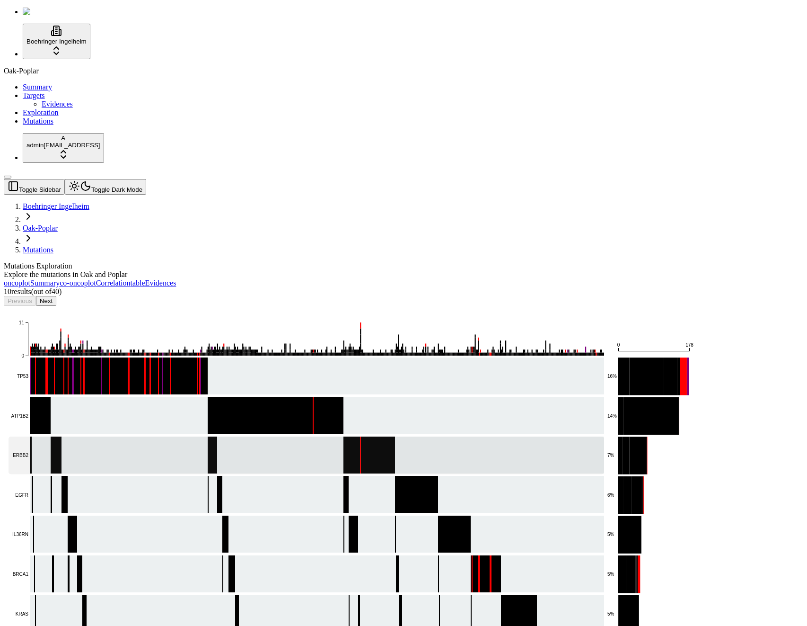
click at [318, 436] on rect at bounding box center [307, 454] width 596 height 37
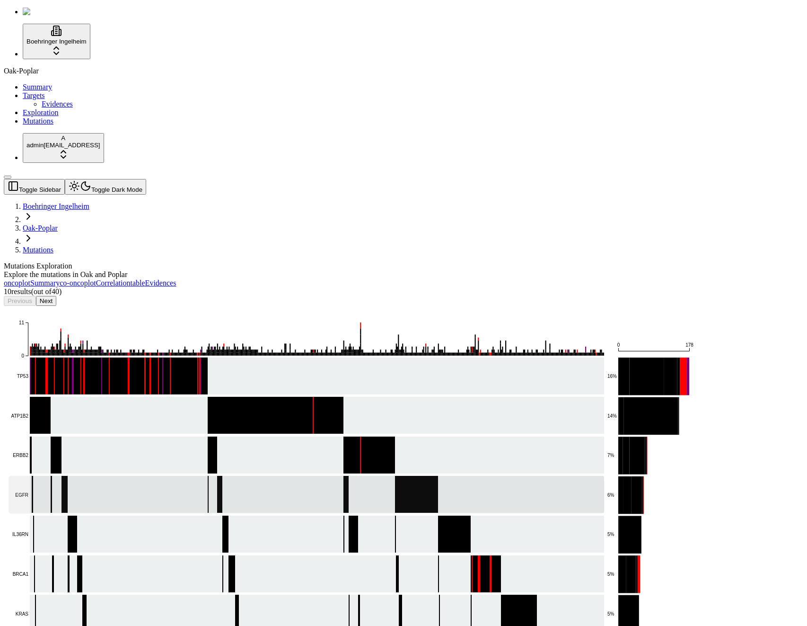
click at [317, 476] on rect at bounding box center [307, 494] width 596 height 37
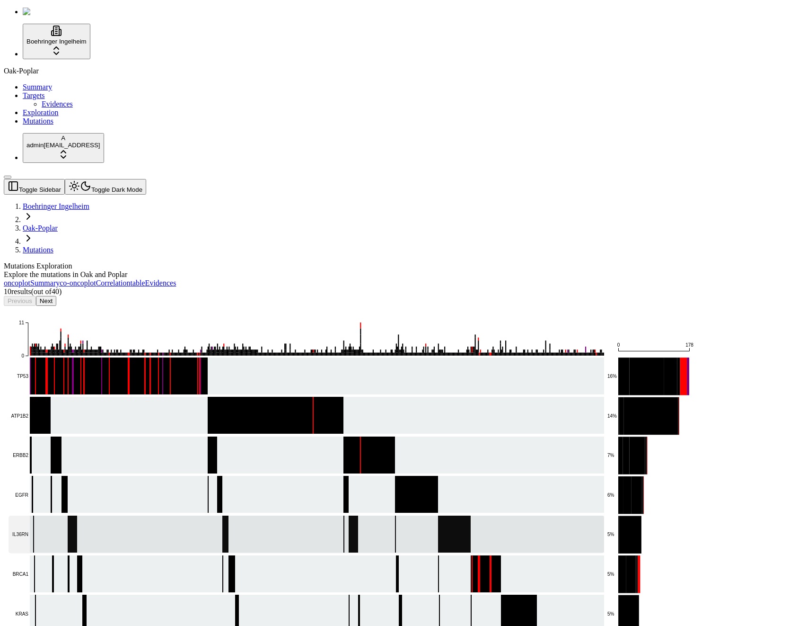
click at [309, 515] on rect at bounding box center [307, 533] width 596 height 37
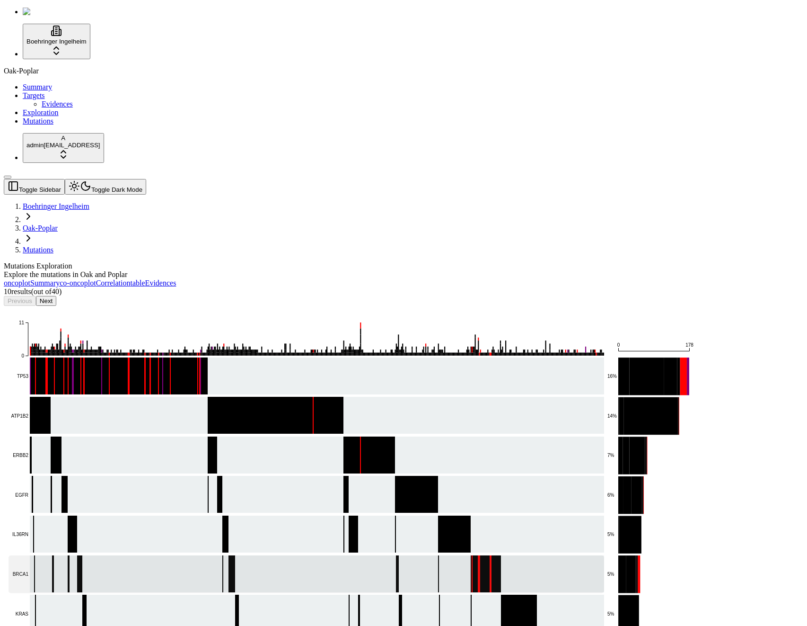
drag, startPoint x: 299, startPoint y: 390, endPoint x: 293, endPoint y: 416, distance: 27.1
click at [299, 555] on rect at bounding box center [307, 573] width 596 height 37
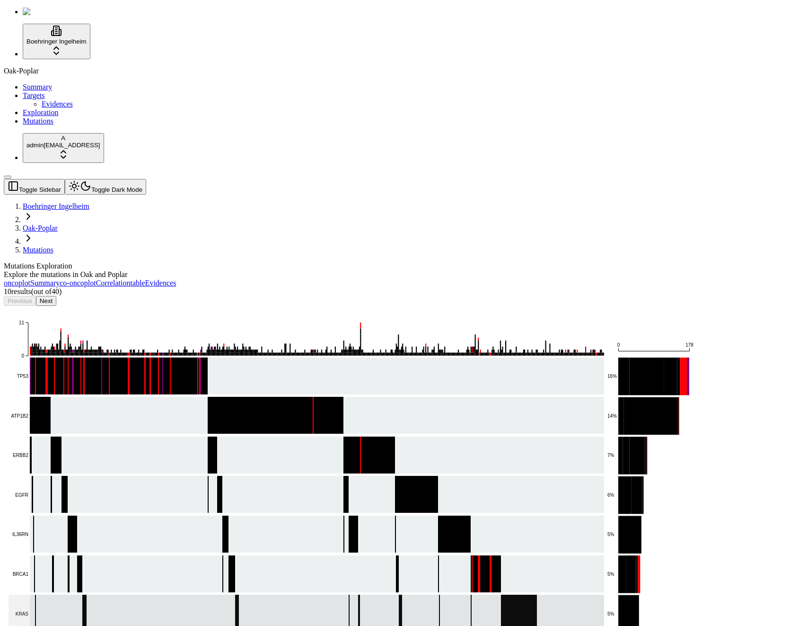
click at [291, 594] on rect at bounding box center [307, 612] width 596 height 37
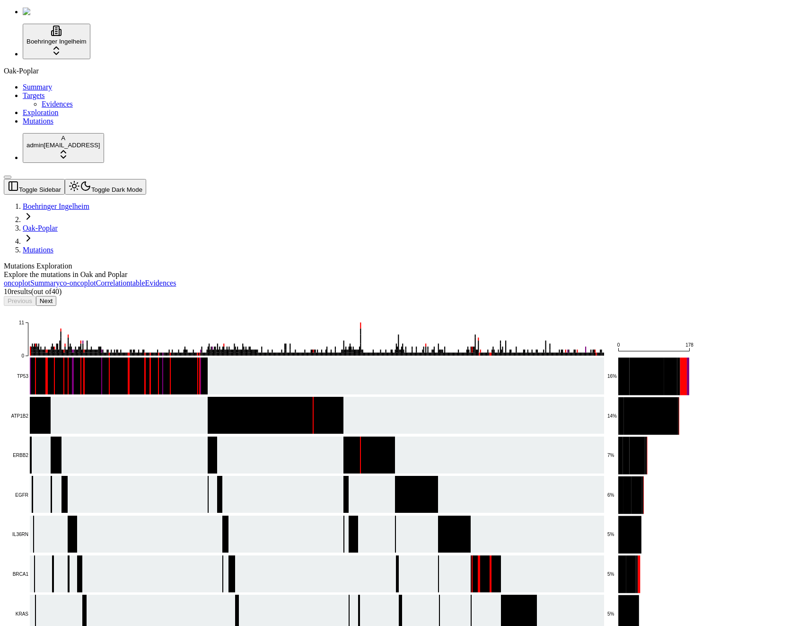
click at [599, 279] on div "oncoplot Summary co-oncoplot Correlation table Evidences" at bounding box center [358, 283] width 709 height 9
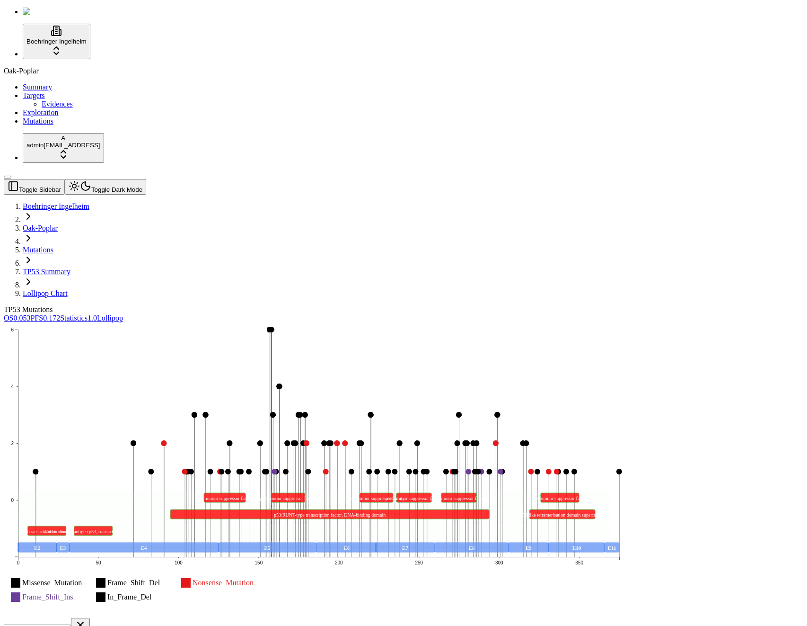
click at [67, 125] on div "Oak-Poplar Summary Targets Evidences Exploration Mutations" at bounding box center [404, 96] width 800 height 59
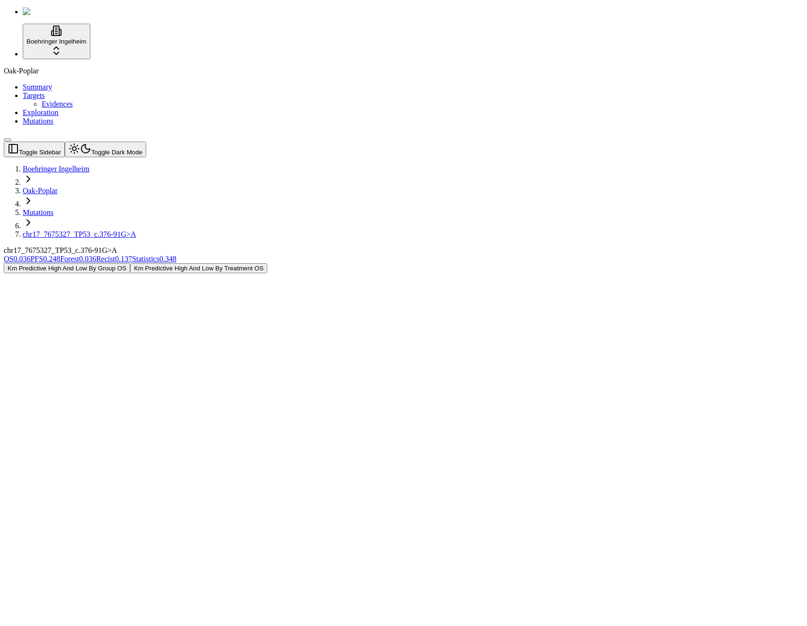
click at [48, 125] on link "Mutations" at bounding box center [38, 121] width 31 height 8
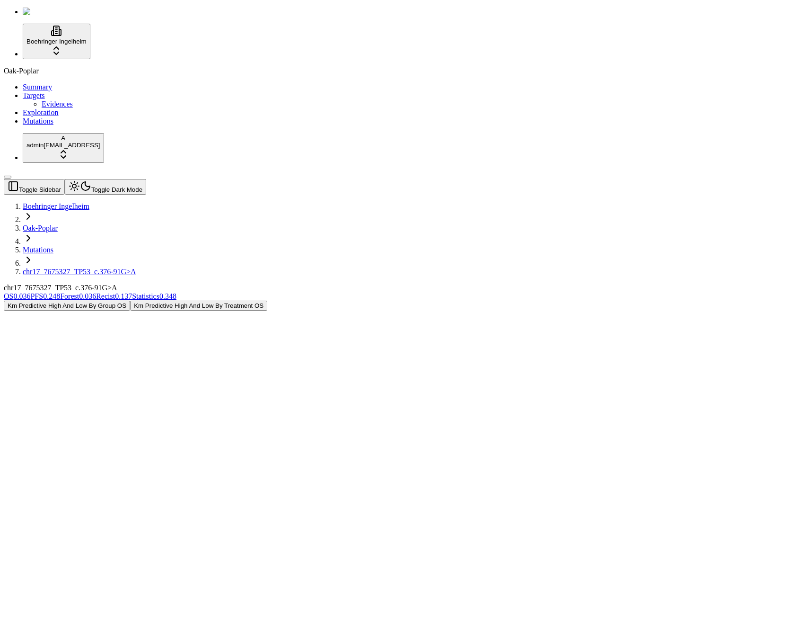
click at [293, 284] on div "chr17_7675327_TP53_c.376-91G>A" at bounding box center [358, 288] width 709 height 9
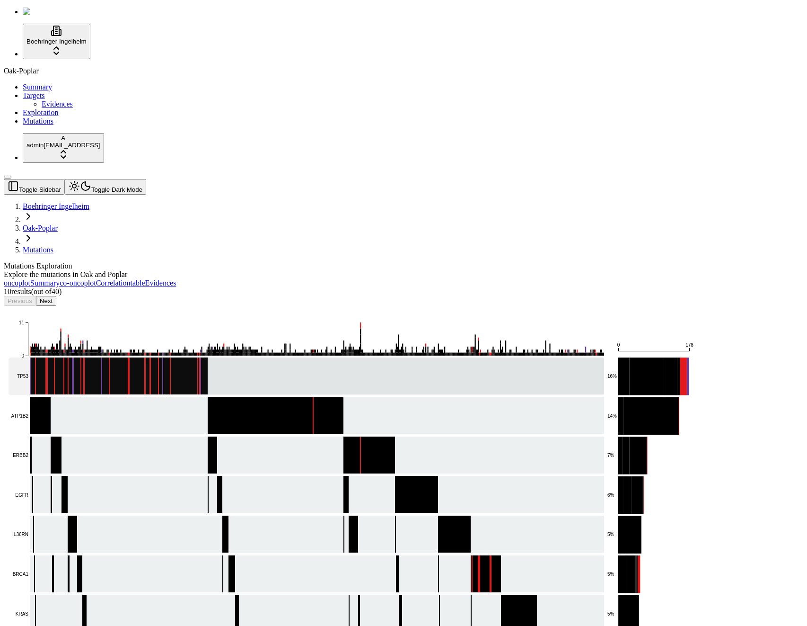
click at [392, 270] on div "Explore the mutations in Oak and Poplar" at bounding box center [358, 274] width 709 height 9
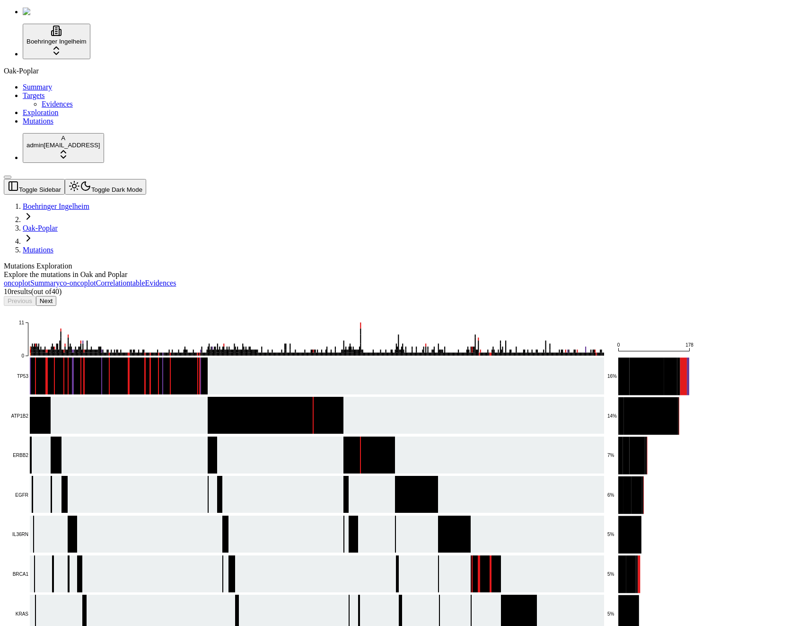
click at [56, 296] on button "Next" at bounding box center [46, 301] width 20 height 10
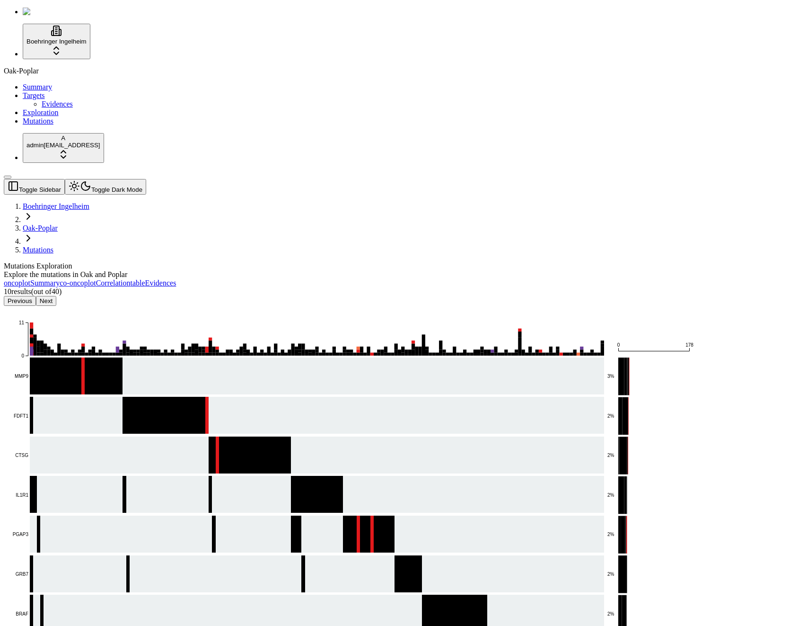
click at [56, 296] on button "Next" at bounding box center [46, 301] width 20 height 10
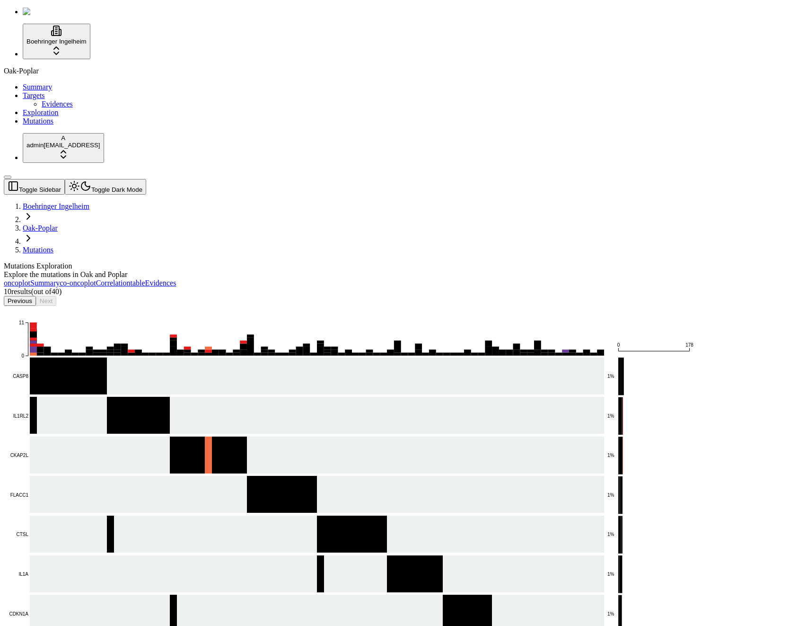
click at [228, 296] on div "Previous Next" at bounding box center [358, 301] width 709 height 10
click at [260, 270] on div "Explore the mutations in Oak and Poplar" at bounding box center [358, 274] width 709 height 9
click at [437, 262] on div "Mutations Exploration Explore the mutations in Oak and Poplar" at bounding box center [358, 270] width 709 height 17
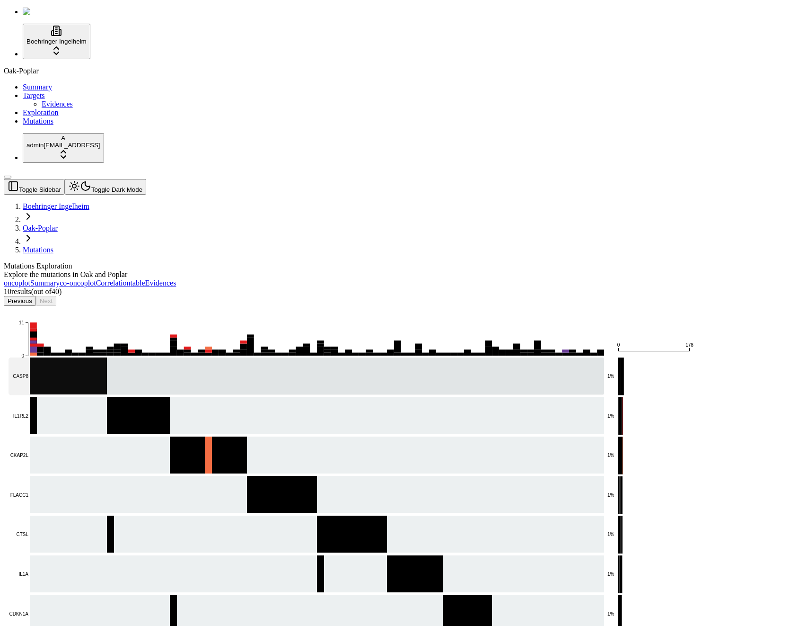
click at [371, 357] on rect at bounding box center [307, 375] width 596 height 37
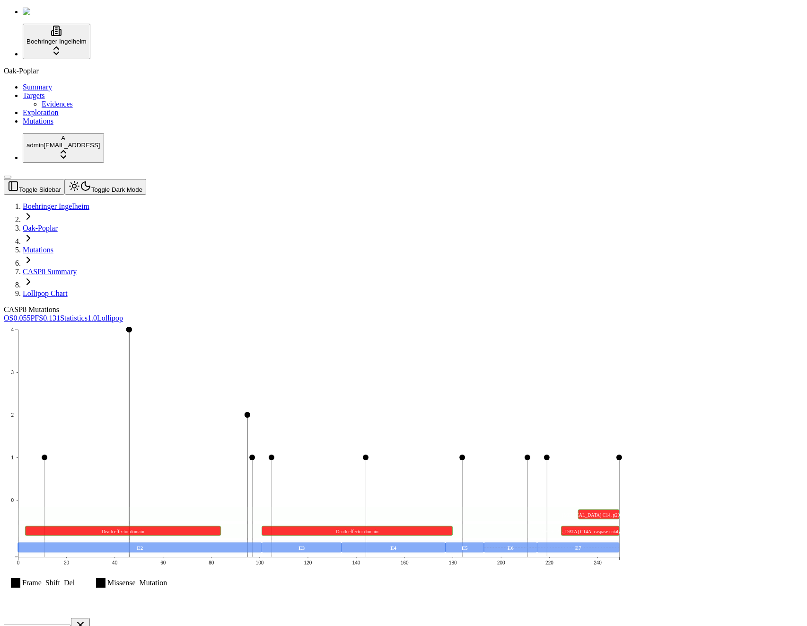
scroll to position [20, 0]
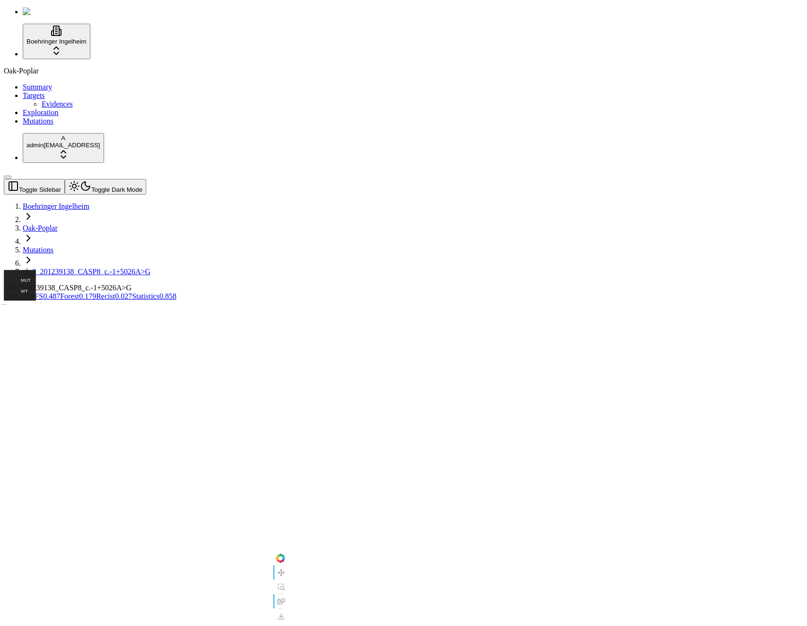
click at [105, 426] on div "chr2_201239138_CASP8_c.-1+5026A>G OS 0.179 PFS 0.487 Forest 0.179 Recist 0.027 …" at bounding box center [358, 529] width 709 height 490
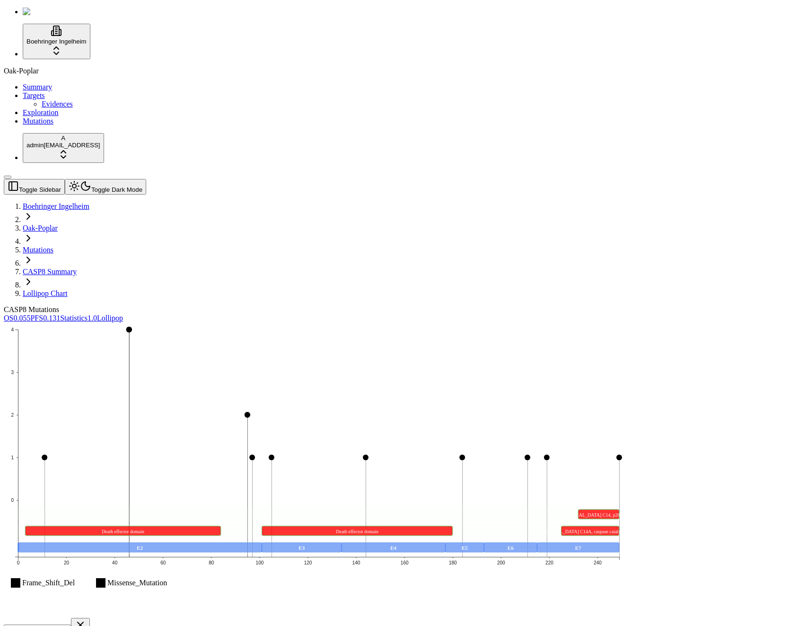
click at [495, 305] on div "CASP8 Mutations" at bounding box center [358, 309] width 709 height 9
click at [496, 305] on div "CASP8 Mutations" at bounding box center [358, 309] width 709 height 9
click at [417, 305] on div "CASP8 Mutations" at bounding box center [358, 309] width 709 height 9
click at [83, 125] on div "Oak-Poplar Summary Targets Evidences Exploration Mutations" at bounding box center [404, 96] width 800 height 59
click at [423, 322] on div "Frame_Shift_Del Missense_Mutation 0 1 2 3 4 0 20 40 60 80 100 120 140 160 180 2…" at bounding box center [358, 546] width 709 height 449
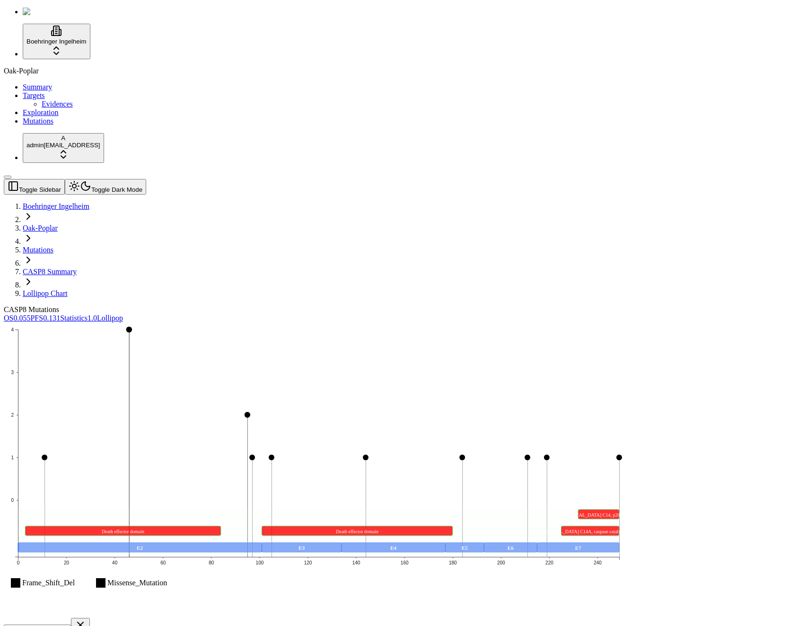
click at [575, 322] on icon "Frame_Shift_Del Missense_Mutation 0 1 2 3 4 0 20 40 60 80 100 120 140 160 180 2…" at bounding box center [319, 468] width 630 height 293
click at [452, 305] on div "CASP8 Mutations OS 0.055 PFS 0.131 Statistics 1.0 Lollipop Frame_Shift_Del Miss…" at bounding box center [358, 538] width 709 height 466
click at [520, 322] on icon "Frame_Shift_Del Missense_Mutation 0 1 2 3 4 0 20 40 60 80 100 120 140 160 180 2…" at bounding box center [319, 468] width 630 height 293
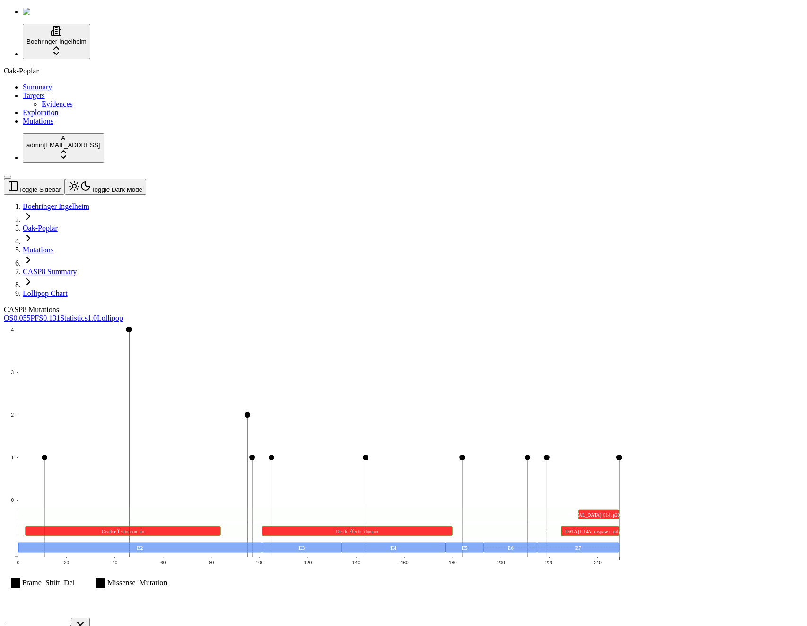
scroll to position [0, 0]
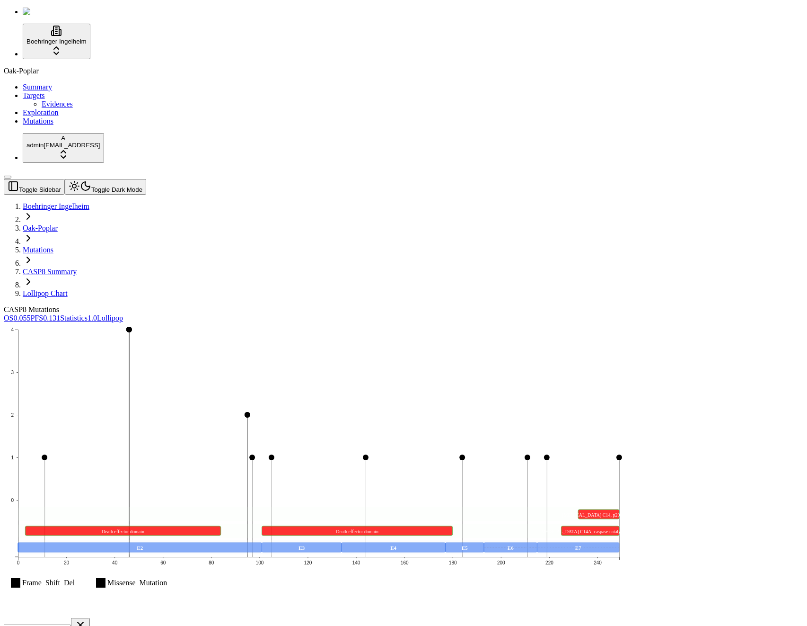
click at [597, 391] on icon "Frame_Shift_Del Missense_Mutation 0 1 2 3 4 0 20 40 60 80 100 120 140 160 180 2…" at bounding box center [319, 468] width 630 height 293
click at [278, 305] on div "CASP8 Mutations" at bounding box center [358, 309] width 709 height 9
click at [713, 322] on div "Frame_Shift_Del Missense_Mutation 0 1 2 3 4 0 20 40 60 80 100 120 140 160 180 2…" at bounding box center [358, 546] width 709 height 449
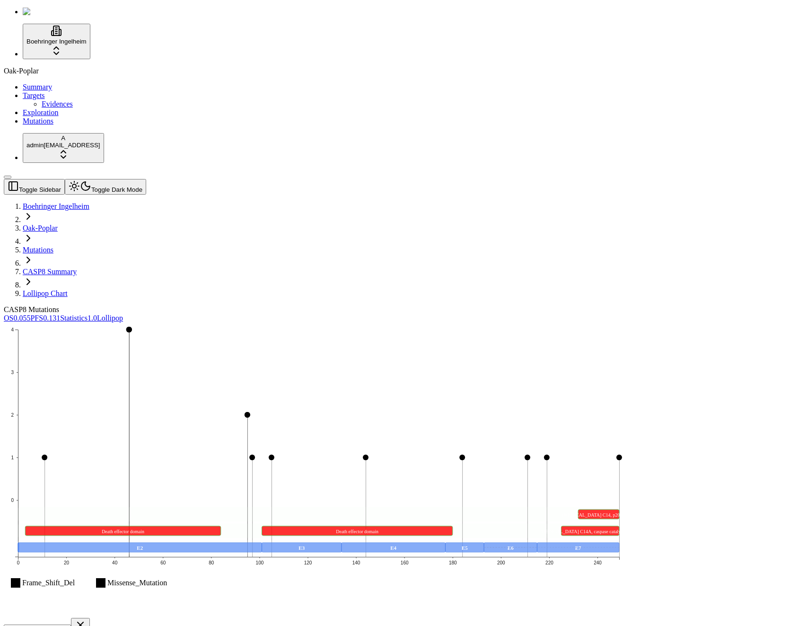
click at [559, 322] on icon "Frame_Shift_Del Missense_Mutation 0 1 2 3 4 0 20 40 60 80 100 120 140 160 180 2…" at bounding box center [319, 468] width 630 height 293
click at [220, 305] on div "CASP8 Mutations" at bounding box center [358, 309] width 709 height 9
click at [373, 305] on div "CASP8 Mutations" at bounding box center [358, 309] width 709 height 9
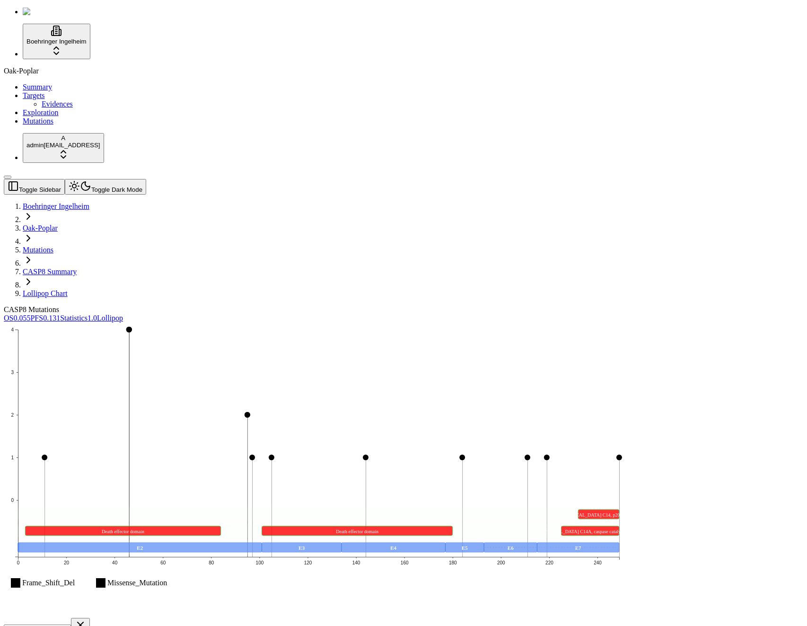
click at [421, 305] on div "CASP8 Mutations" at bounding box center [358, 309] width 709 height 9
click at [123, 314] on link "Lollipop" at bounding box center [110, 318] width 26 height 8
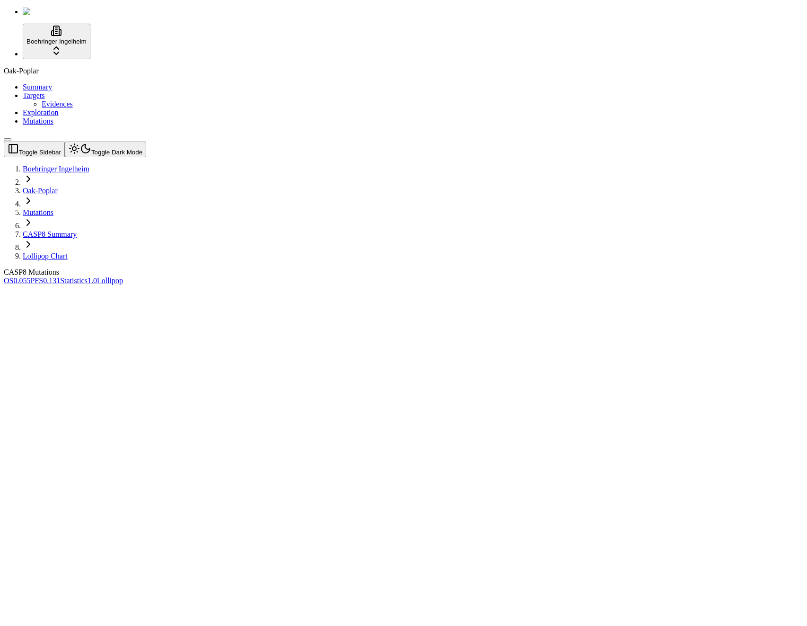
click at [322, 268] on div "CASP8 Mutations" at bounding box center [358, 272] width 709 height 9
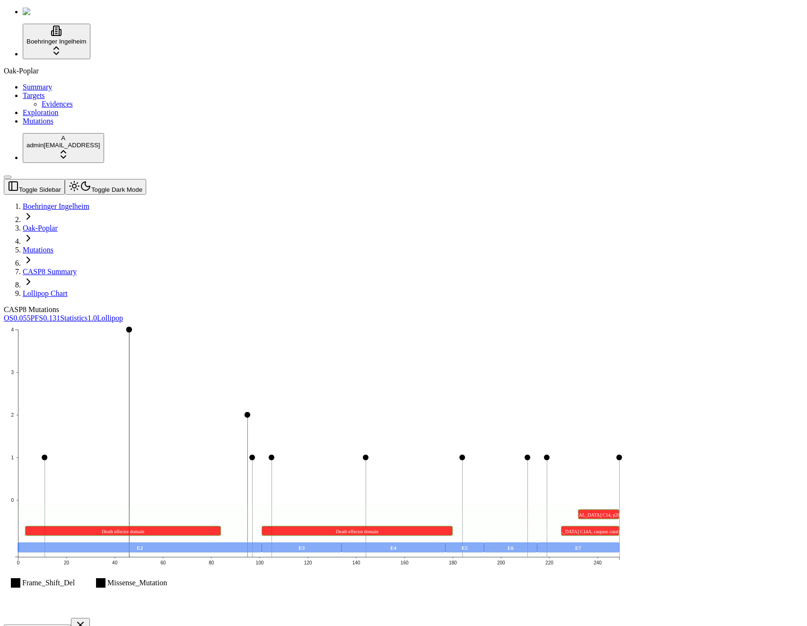
click at [800, 102] on div "Boehringer Ingelheim Oak-Poplar Summary Targets Evidences Exploration Mutations…" at bounding box center [404, 390] width 800 height 764
drag, startPoint x: 486, startPoint y: 48, endPoint x: 489, endPoint y: 53, distance: 5.4
click at [486, 305] on div "CASP8 Mutations" at bounding box center [358, 309] width 709 height 9
